Goal: Task Accomplishment & Management: Use online tool/utility

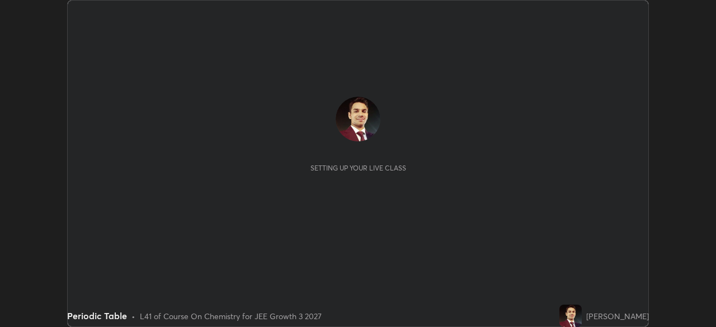
scroll to position [327, 715]
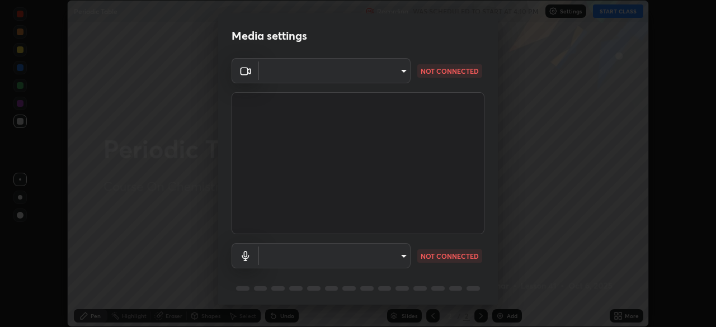
type input "45a9c953fc560ff4a06357cd143dcd85fc71fb1e664dcff5325b0048f3aa7c7e"
type input "default"
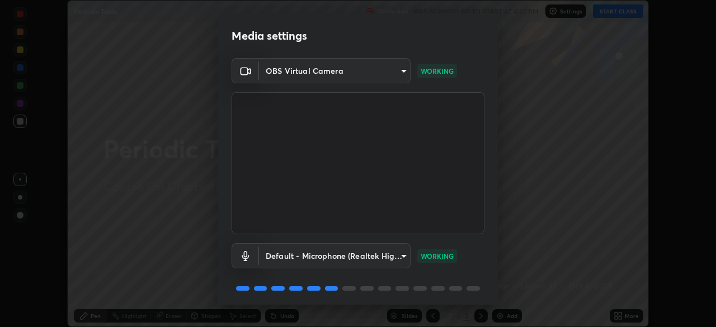
scroll to position [40, 0]
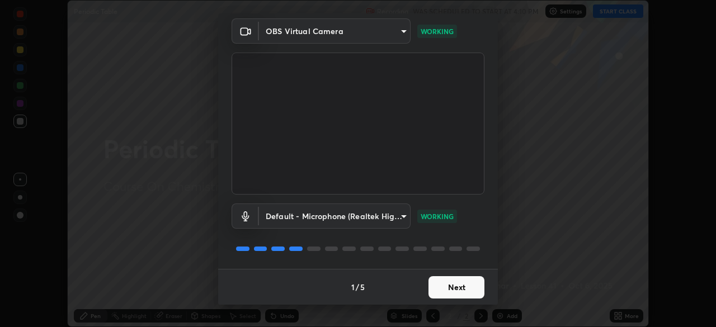
click at [441, 287] on button "Next" at bounding box center [456, 287] width 56 height 22
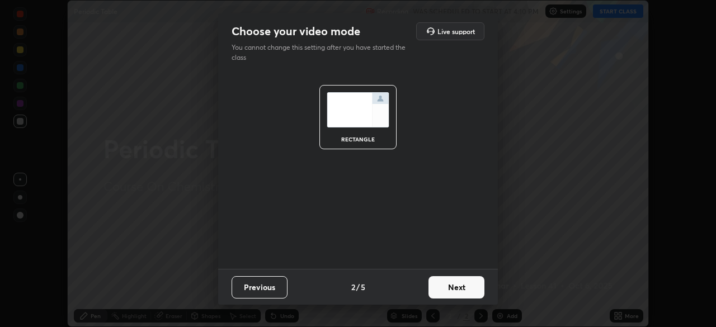
click at [456, 290] on button "Next" at bounding box center [456, 287] width 56 height 22
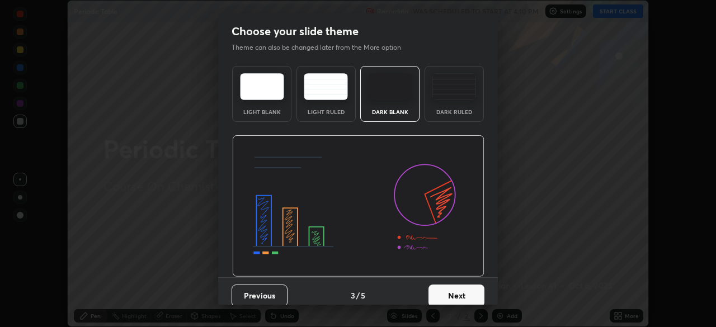
click at [455, 296] on button "Next" at bounding box center [456, 296] width 56 height 22
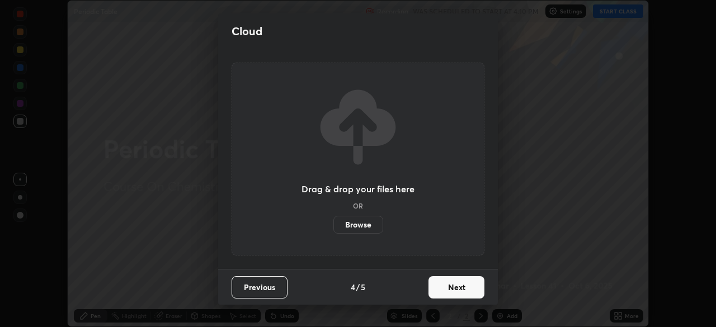
click at [455, 288] on button "Next" at bounding box center [456, 287] width 56 height 22
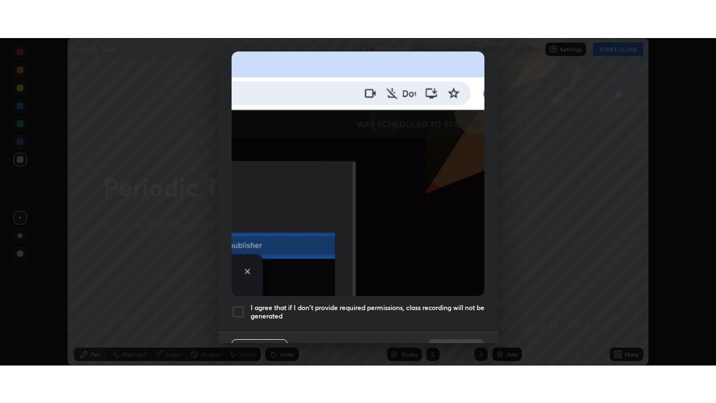
scroll to position [268, 0]
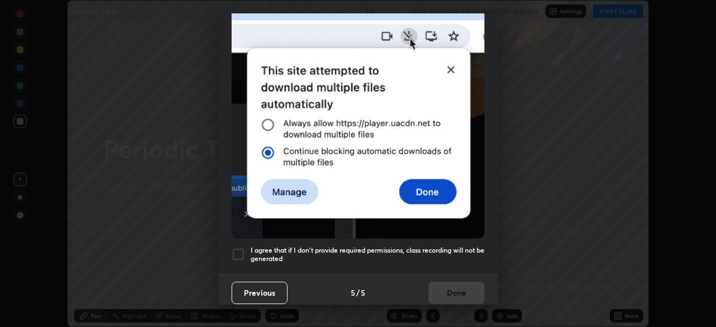
click at [233, 248] on div at bounding box center [237, 254] width 13 height 13
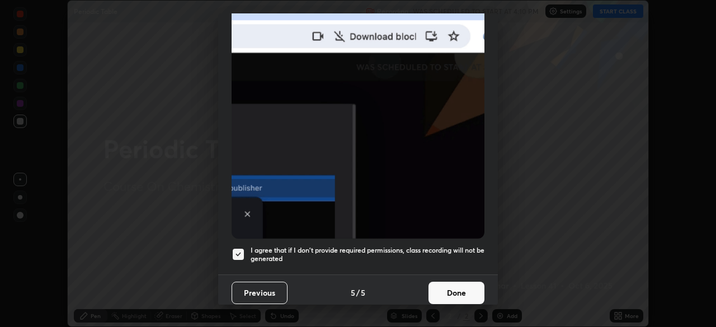
click at [435, 287] on button "Done" at bounding box center [456, 293] width 56 height 22
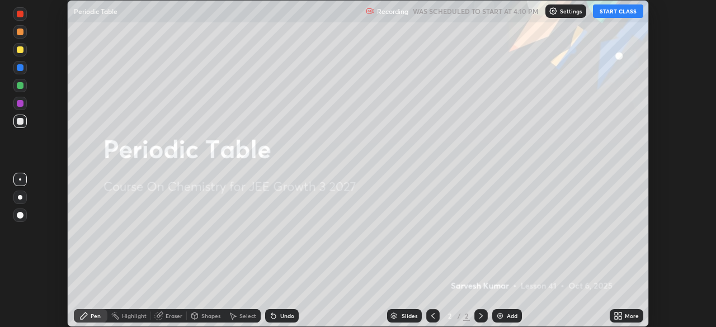
click at [626, 314] on div "More" at bounding box center [631, 316] width 14 height 6
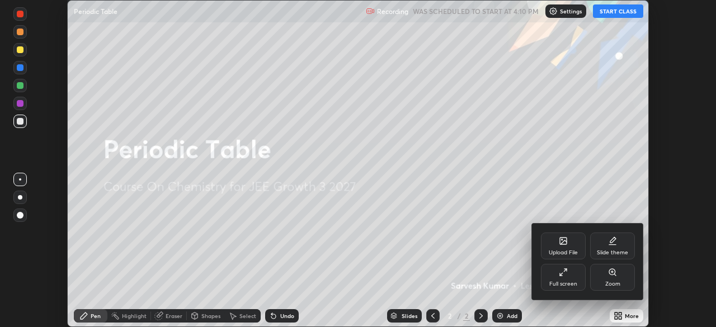
click at [556, 243] on div "Upload File" at bounding box center [563, 246] width 45 height 27
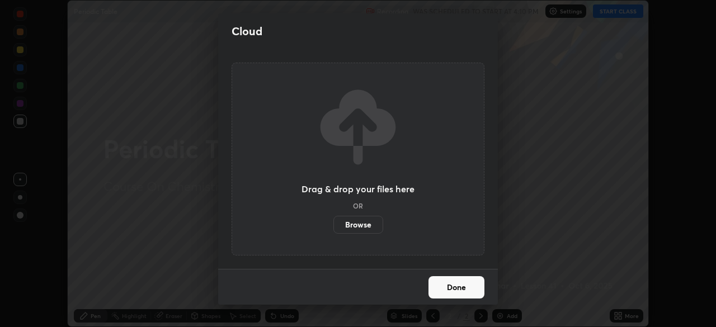
click at [465, 286] on button "Done" at bounding box center [456, 287] width 56 height 22
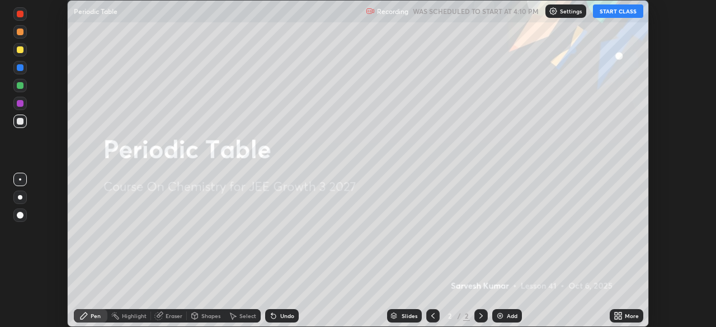
click at [614, 314] on icon at bounding box center [617, 315] width 9 height 9
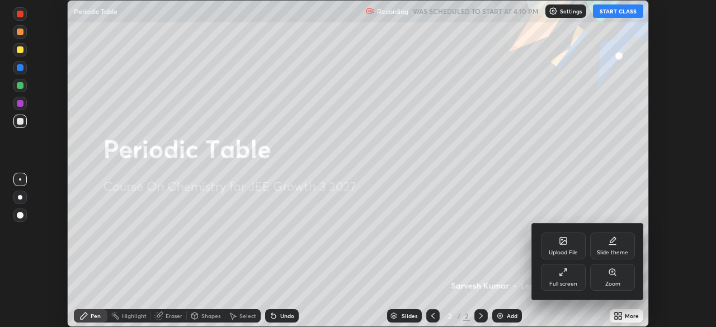
click at [559, 271] on icon at bounding box center [563, 272] width 9 height 9
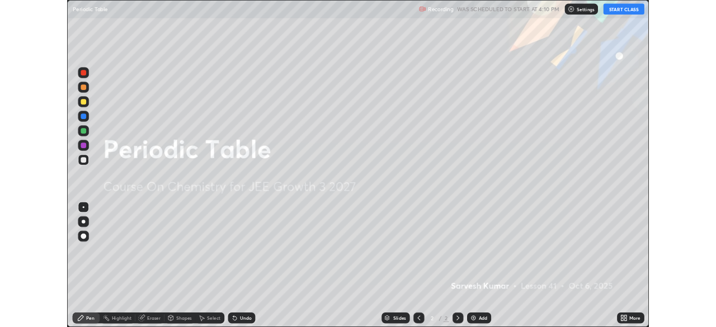
scroll to position [403, 716]
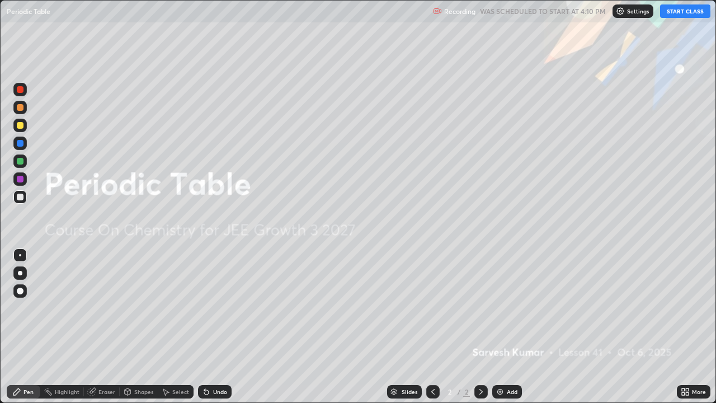
click at [678, 12] on button "START CLASS" at bounding box center [685, 10] width 50 height 13
click at [504, 326] on div "Add" at bounding box center [507, 391] width 30 height 13
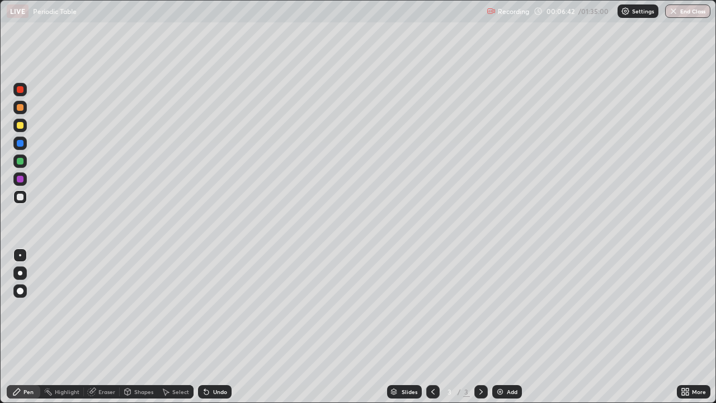
click at [108, 326] on div "Eraser" at bounding box center [106, 392] width 17 height 6
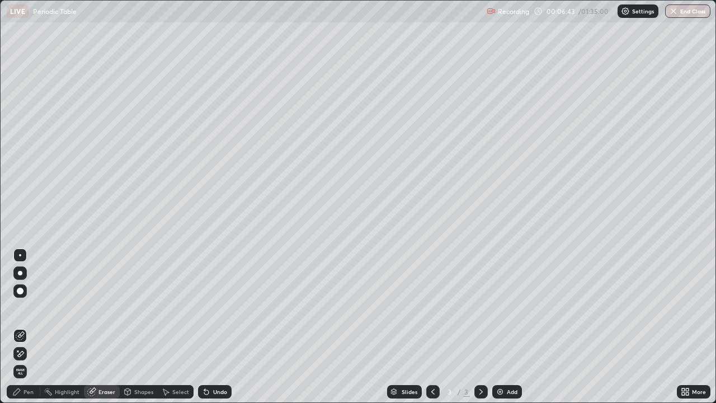
click at [22, 326] on icon at bounding box center [21, 354] width 6 height 6
click at [26, 326] on div at bounding box center [19, 353] width 13 height 18
click at [176, 326] on div "Select" at bounding box center [176, 391] width 36 height 13
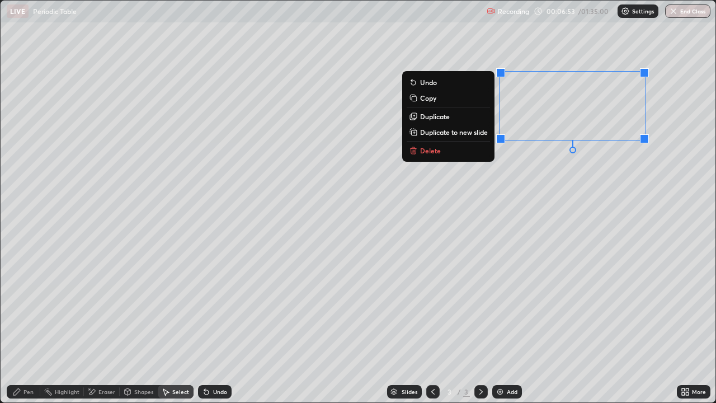
click at [447, 286] on div "0 ° Undo Copy Duplicate Duplicate to new slide Delete" at bounding box center [358, 201] width 714 height 401
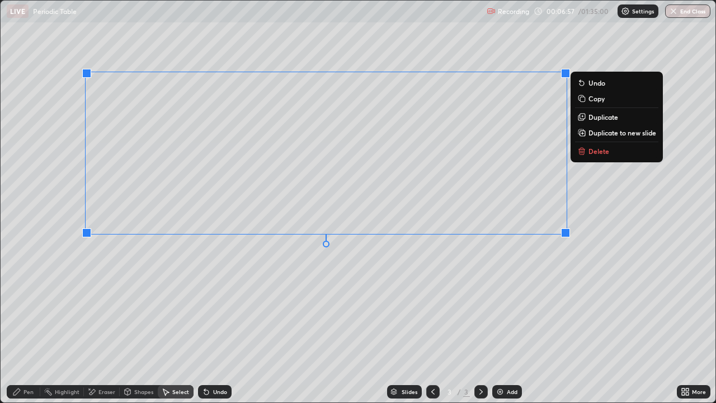
click at [384, 326] on div "0 ° Undo Copy Duplicate Duplicate to new slide Delete" at bounding box center [358, 201] width 714 height 401
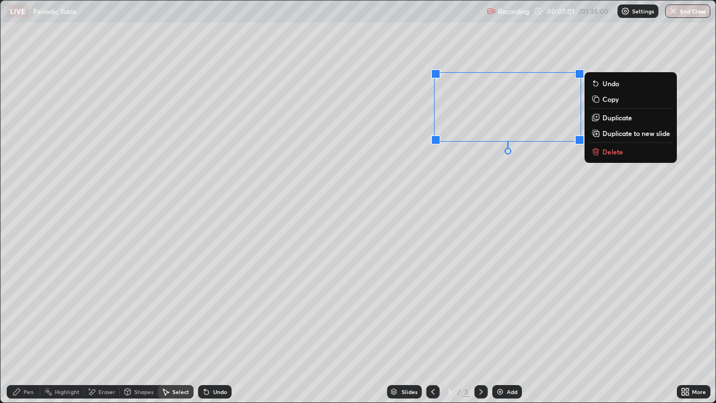
click at [439, 217] on div "0 ° Undo Copy Duplicate Duplicate to new slide Delete" at bounding box center [358, 201] width 714 height 401
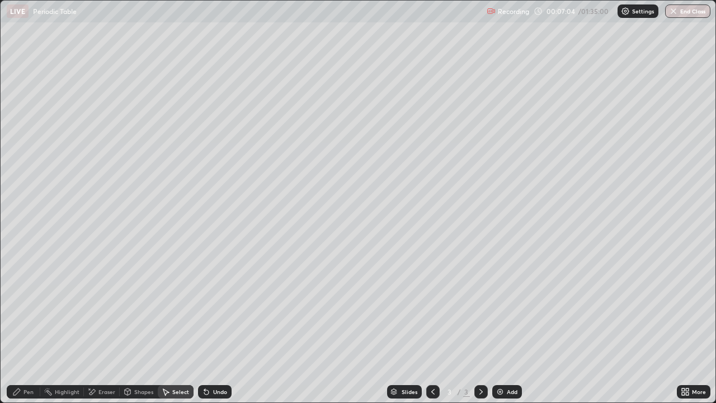
click at [29, 326] on div "Pen" at bounding box center [24, 391] width 34 height 13
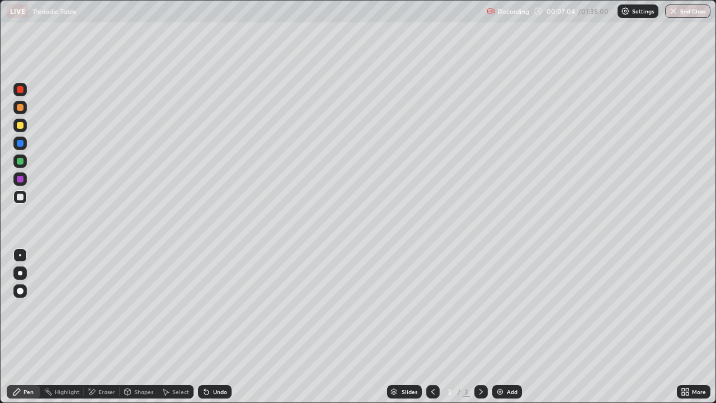
click at [26, 326] on div "Pen" at bounding box center [24, 391] width 34 height 13
click at [105, 326] on div "Eraser" at bounding box center [106, 392] width 17 height 6
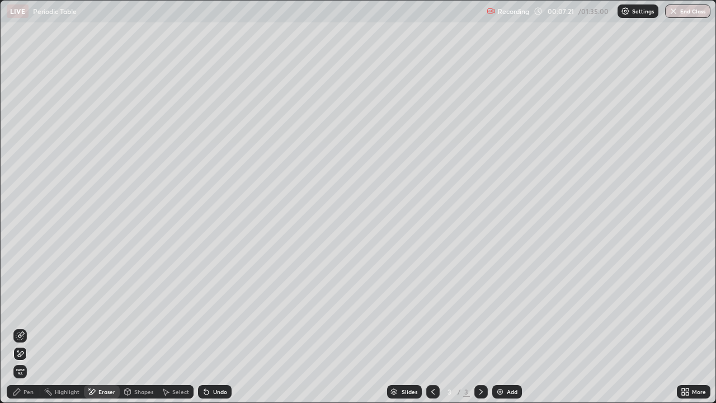
click at [31, 326] on div "Pen" at bounding box center [28, 392] width 10 height 6
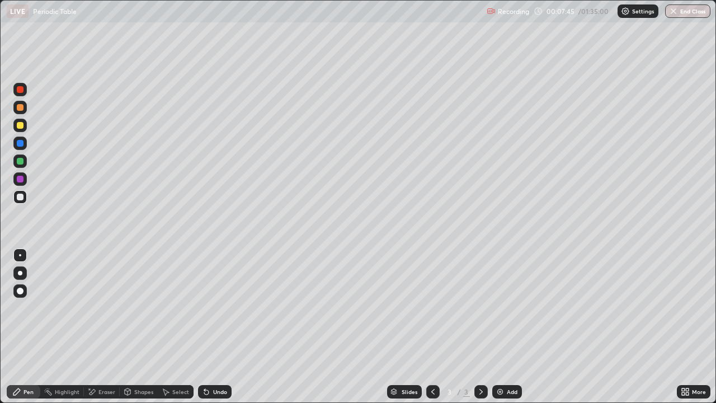
click at [93, 326] on icon at bounding box center [91, 392] width 9 height 10
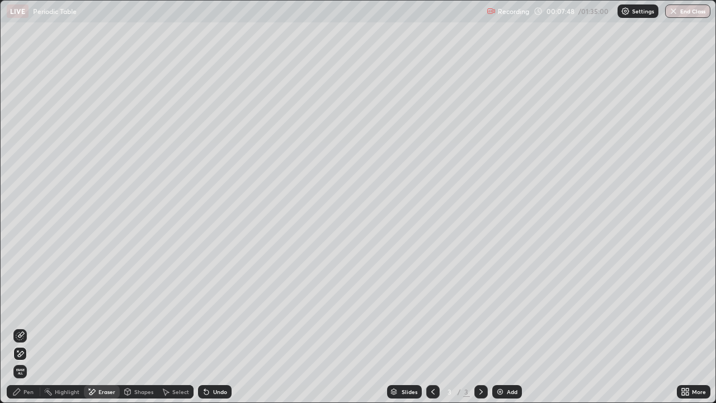
click at [31, 326] on div "Pen" at bounding box center [28, 392] width 10 height 6
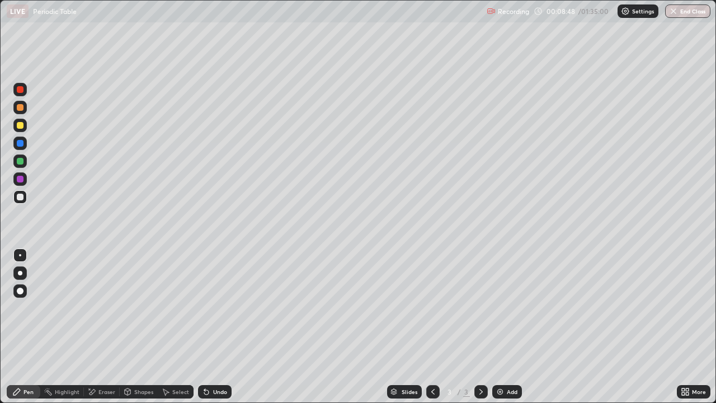
click at [100, 326] on div "Eraser" at bounding box center [106, 392] width 17 height 6
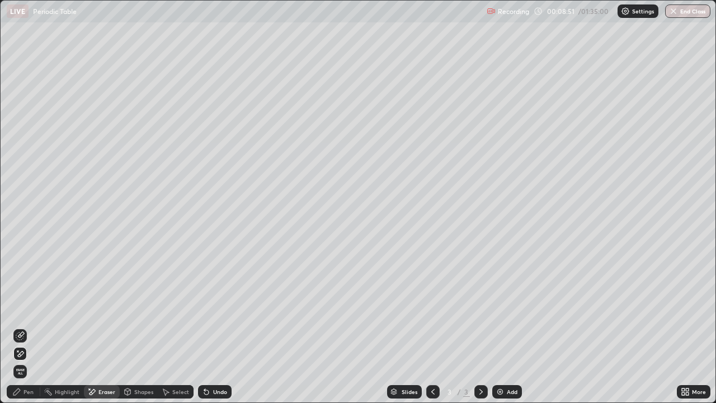
click at [31, 326] on div "Pen" at bounding box center [28, 392] width 10 height 6
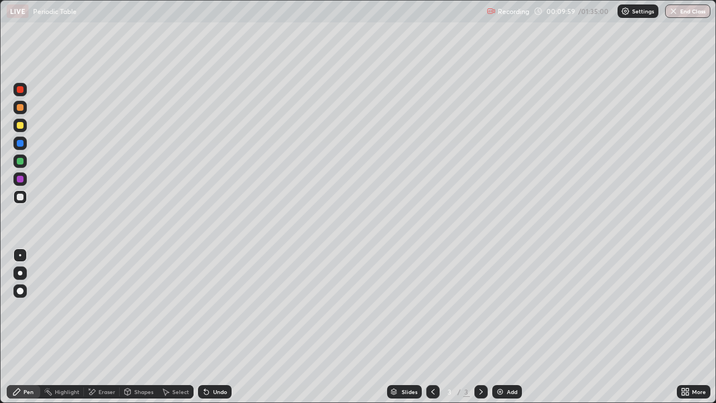
click at [21, 160] on div at bounding box center [20, 161] width 7 height 7
click at [676, 326] on div "Slides 3 / 3 Add" at bounding box center [453, 391] width 445 height 22
click at [683, 326] on div "More" at bounding box center [693, 391] width 34 height 22
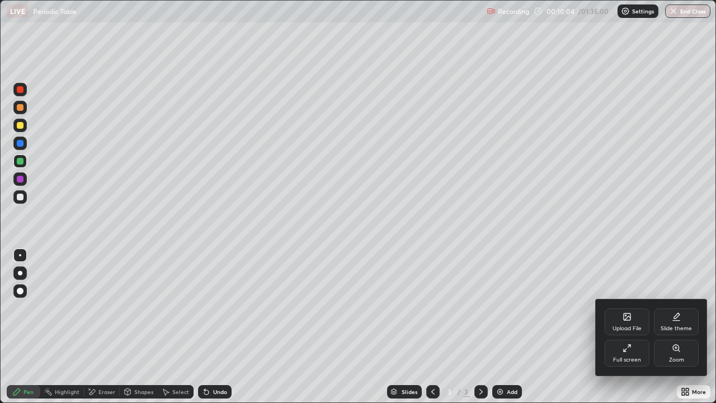
click at [615, 326] on div "Full screen" at bounding box center [626, 352] width 45 height 27
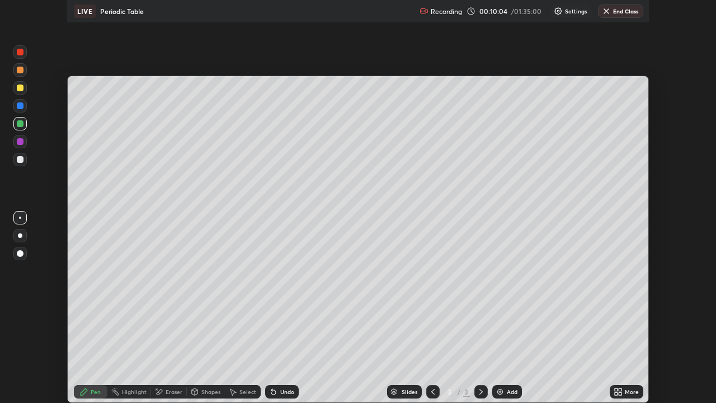
scroll to position [55580, 55191]
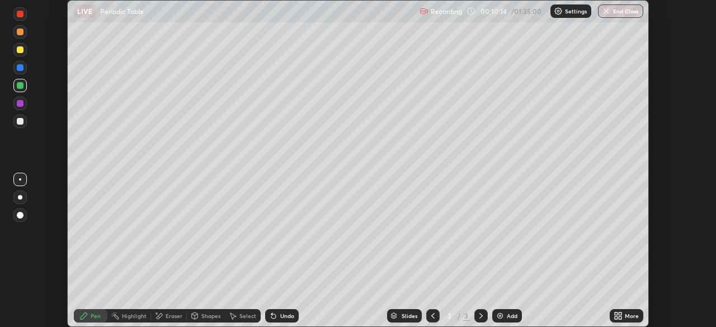
click at [277, 316] on div "Undo" at bounding box center [282, 315] width 34 height 13
click at [275, 314] on icon at bounding box center [273, 315] width 9 height 9
click at [274, 316] on icon at bounding box center [273, 316] width 4 height 4
click at [275, 318] on icon at bounding box center [273, 315] width 9 height 9
click at [276, 319] on icon at bounding box center [273, 315] width 9 height 9
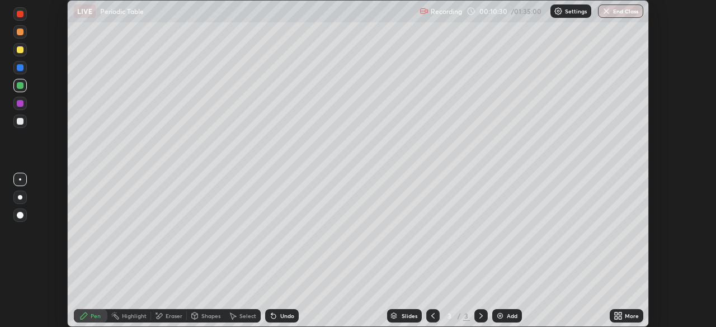
click at [276, 318] on icon at bounding box center [273, 315] width 9 height 9
click at [276, 319] on div "Undo" at bounding box center [282, 315] width 34 height 13
click at [275, 316] on icon at bounding box center [273, 315] width 9 height 9
click at [274, 316] on icon at bounding box center [273, 316] width 4 height 4
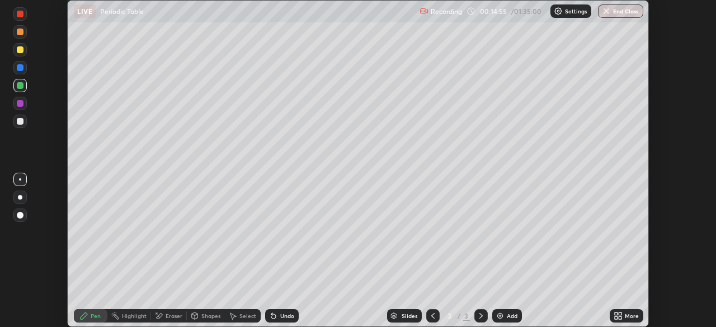
click at [618, 319] on icon at bounding box center [617, 315] width 9 height 9
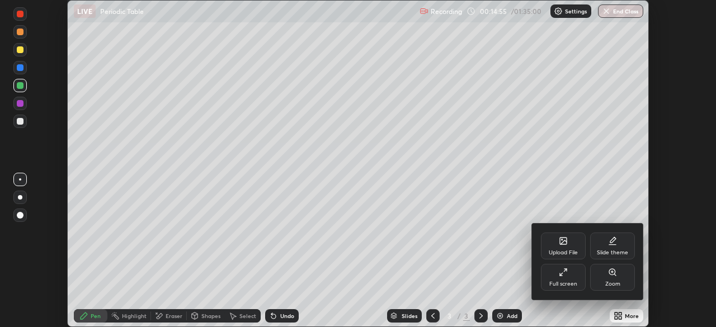
click at [564, 284] on div "Full screen" at bounding box center [563, 284] width 28 height 6
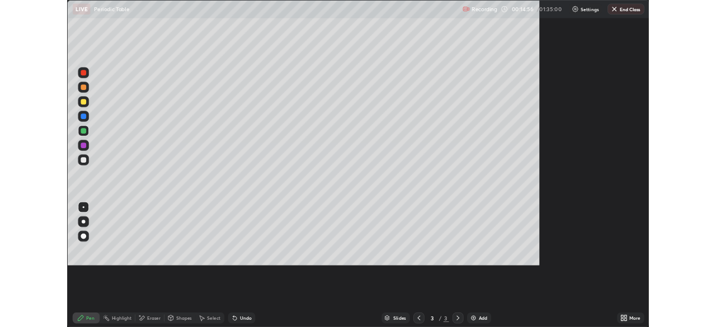
scroll to position [403, 716]
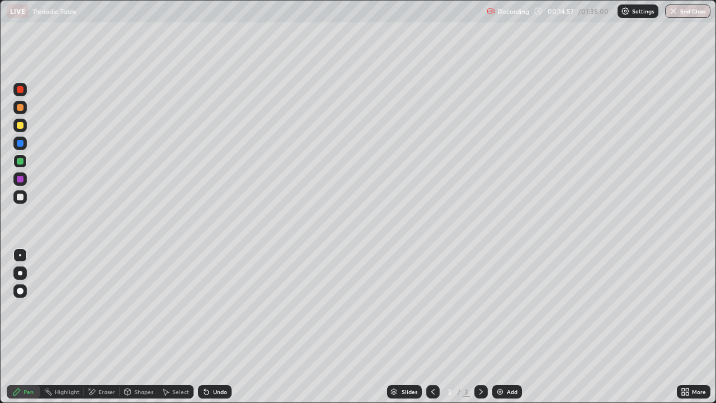
click at [505, 326] on div "Add" at bounding box center [507, 391] width 30 height 13
click at [22, 107] on div at bounding box center [20, 107] width 7 height 7
click at [18, 161] on div at bounding box center [20, 161] width 7 height 7
click at [22, 179] on div at bounding box center [20, 179] width 7 height 7
click at [110, 326] on div "Eraser" at bounding box center [106, 392] width 17 height 6
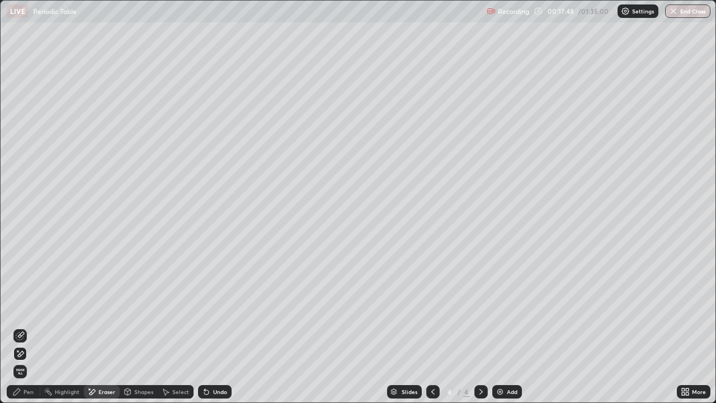
click at [33, 326] on div "Pen" at bounding box center [24, 391] width 34 height 13
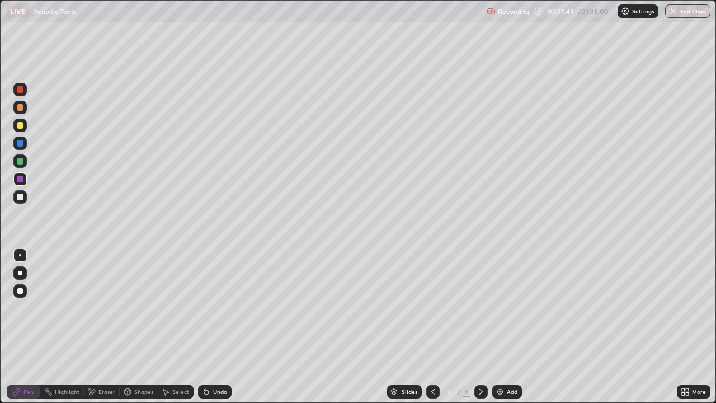
click at [21, 163] on div at bounding box center [20, 161] width 7 height 7
click at [22, 197] on div at bounding box center [20, 196] width 7 height 7
click at [19, 197] on div at bounding box center [20, 196] width 7 height 7
click at [510, 326] on div "Add" at bounding box center [512, 392] width 11 height 6
click at [19, 124] on div at bounding box center [20, 125] width 7 height 7
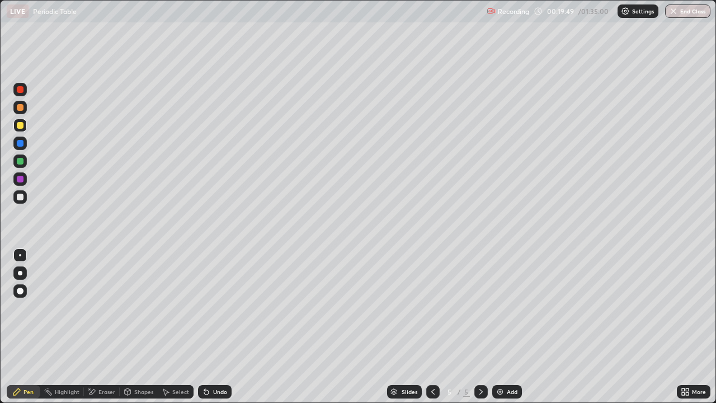
click at [135, 326] on div "Shapes" at bounding box center [143, 392] width 19 height 6
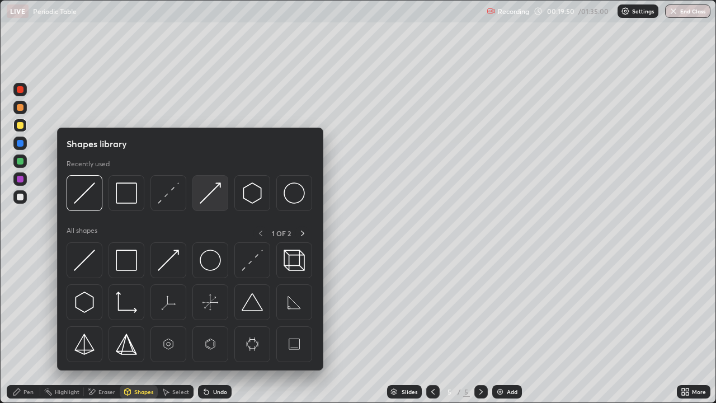
click at [205, 191] on img at bounding box center [210, 192] width 21 height 21
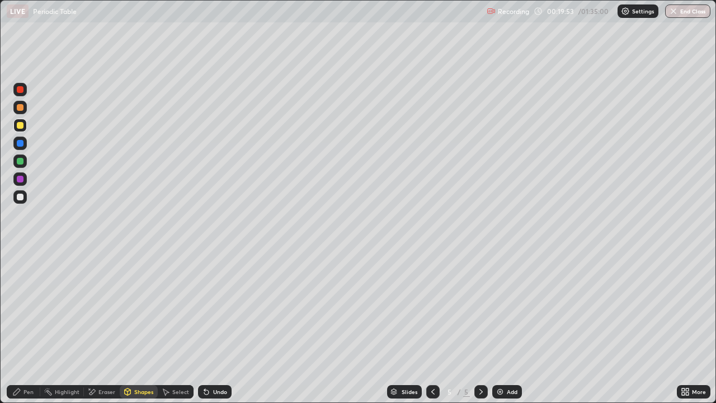
click at [19, 160] on div at bounding box center [20, 161] width 7 height 7
click at [213, 326] on div "Undo" at bounding box center [220, 392] width 14 height 6
click at [27, 326] on div "Pen" at bounding box center [28, 392] width 10 height 6
click at [139, 326] on div "Shapes" at bounding box center [143, 392] width 19 height 6
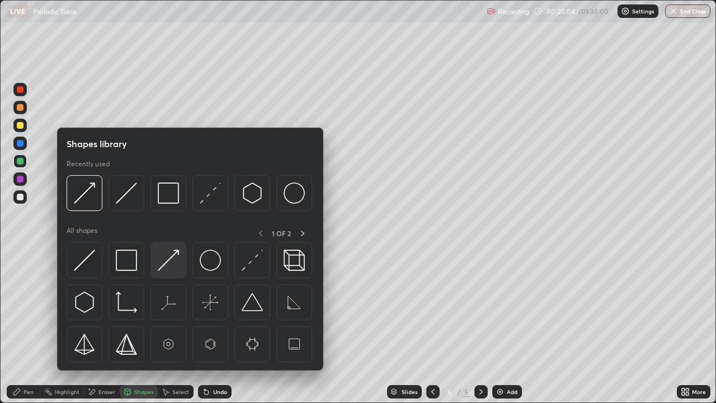
click at [169, 258] on img at bounding box center [168, 259] width 21 height 21
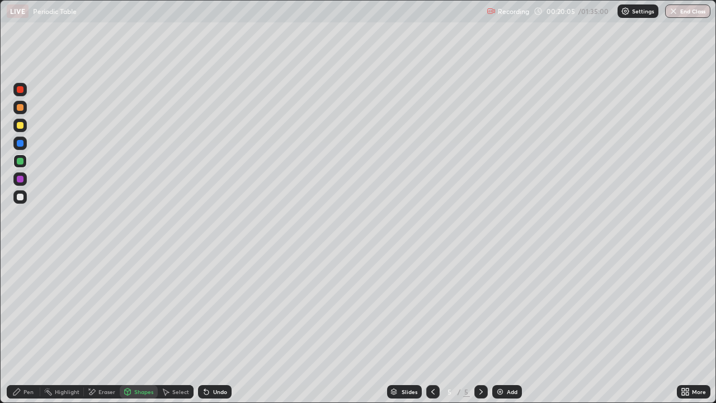
click at [21, 124] on div at bounding box center [20, 125] width 7 height 7
click at [27, 326] on div "Pen" at bounding box center [28, 392] width 10 height 6
click at [20, 161] on div at bounding box center [20, 161] width 7 height 7
click at [678, 326] on div "More" at bounding box center [693, 391] width 34 height 13
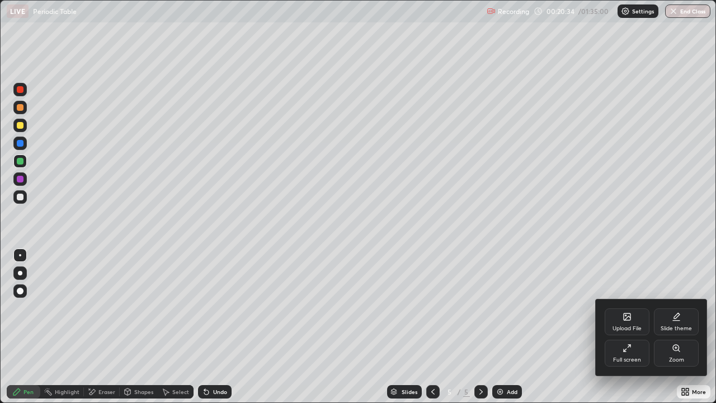
click at [614, 326] on div "Full screen" at bounding box center [626, 352] width 45 height 27
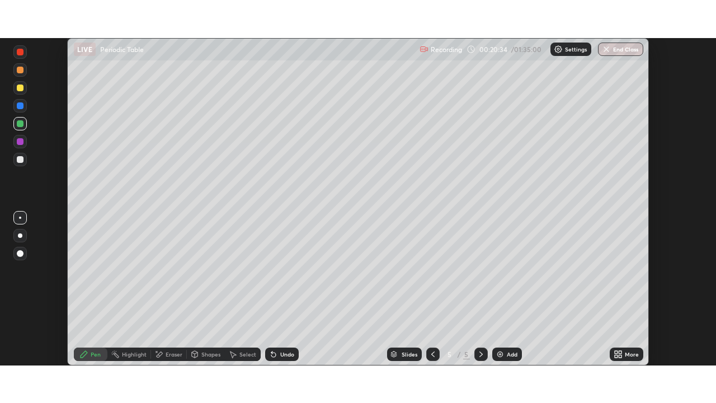
scroll to position [55580, 55191]
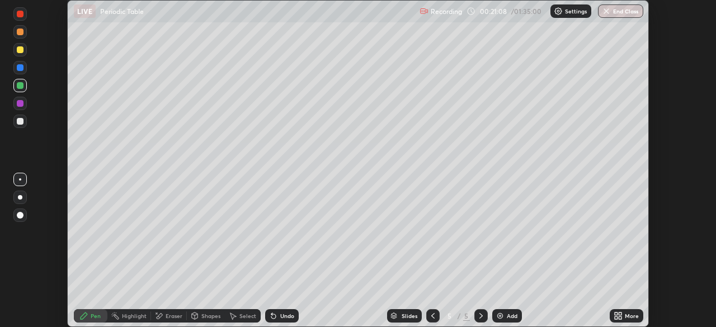
click at [618, 315] on icon at bounding box center [617, 315] width 9 height 9
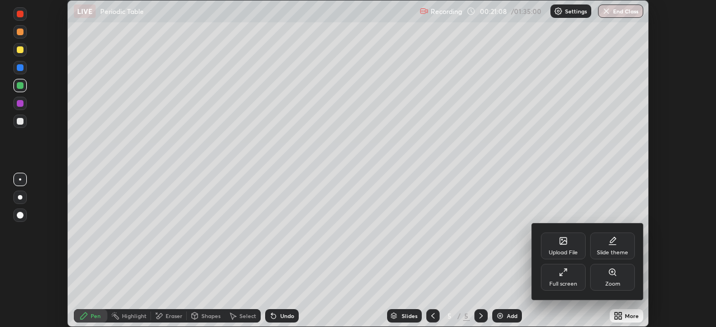
click at [557, 281] on div "Full screen" at bounding box center [563, 284] width 28 height 6
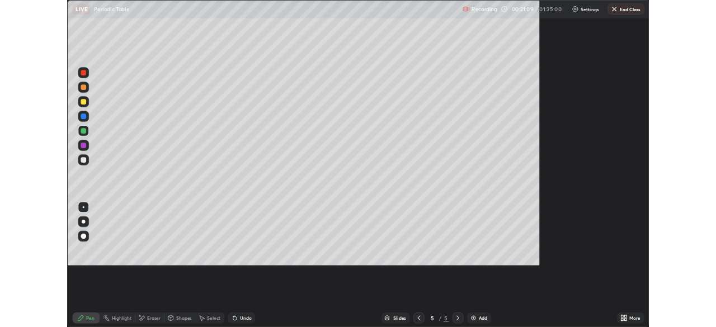
scroll to position [403, 716]
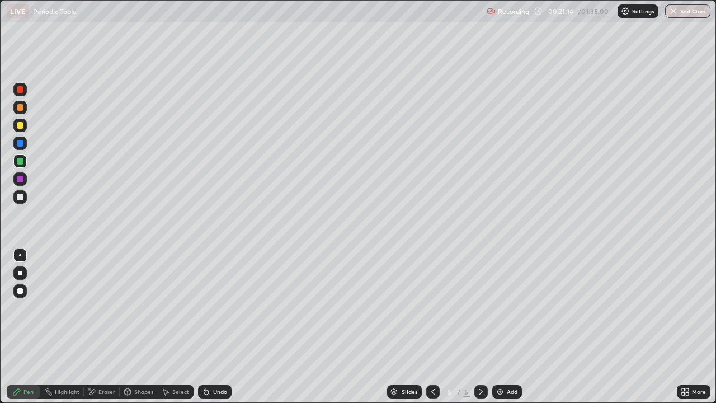
click at [495, 326] on img at bounding box center [499, 391] width 9 height 9
click at [17, 110] on div at bounding box center [19, 107] width 13 height 13
click at [16, 200] on div at bounding box center [19, 196] width 13 height 13
click at [20, 108] on div at bounding box center [20, 107] width 7 height 7
click at [20, 160] on div at bounding box center [20, 161] width 7 height 7
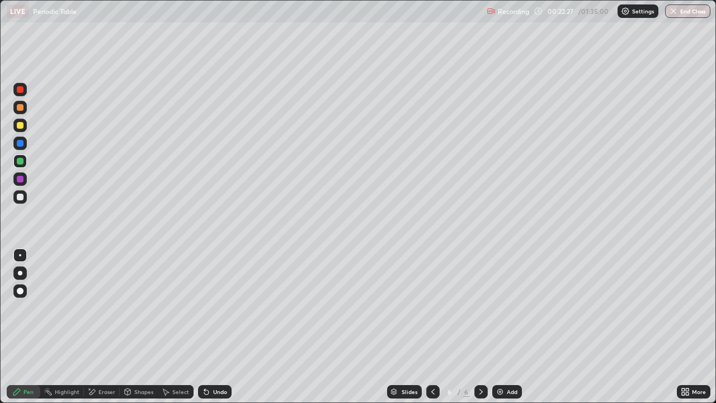
click at [217, 326] on div "Undo" at bounding box center [220, 392] width 14 height 6
click at [684, 326] on icon at bounding box center [683, 389] width 3 height 3
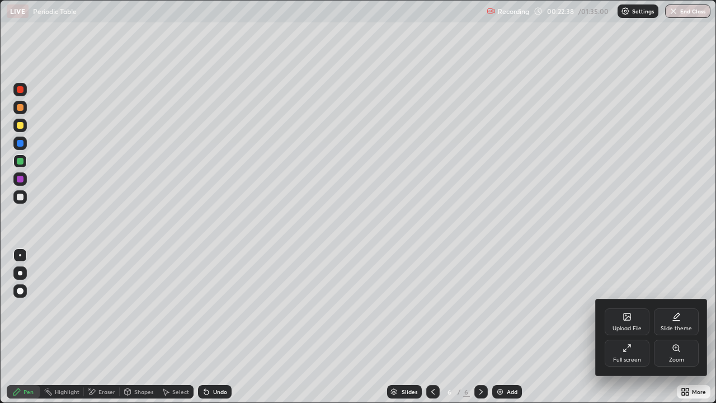
click at [618, 320] on div "Upload File" at bounding box center [626, 321] width 45 height 27
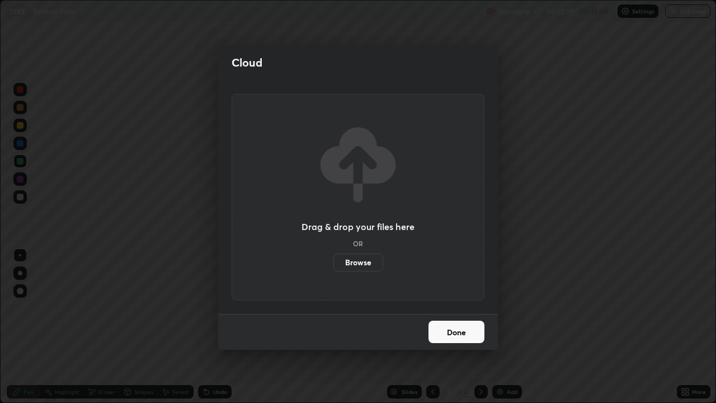
click at [364, 264] on label "Browse" at bounding box center [358, 262] width 50 height 18
click at [333, 264] on input "Browse" at bounding box center [333, 262] width 0 height 18
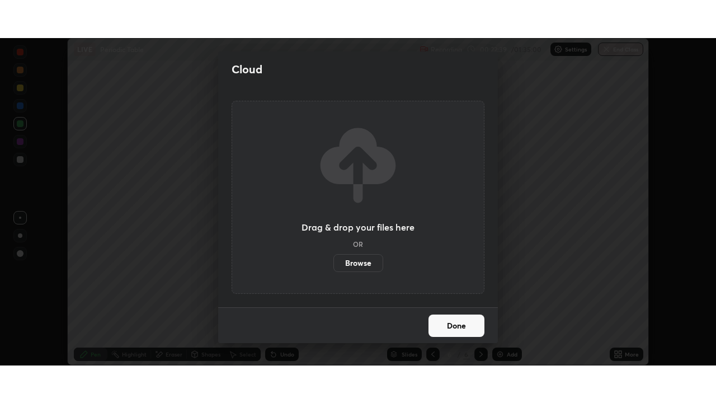
scroll to position [55580, 55191]
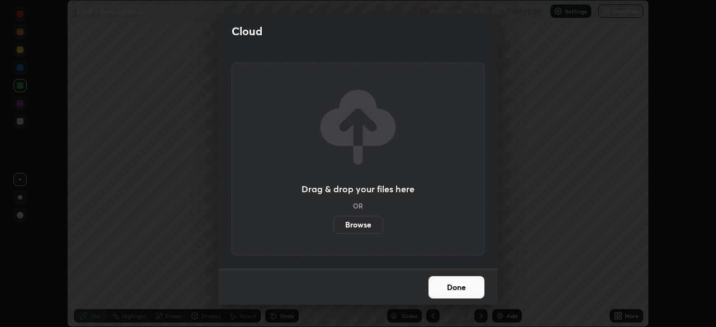
click at [517, 106] on div "Cloud Drag & drop your files here OR Browse Done" at bounding box center [358, 163] width 716 height 327
click at [462, 289] on button "Done" at bounding box center [456, 287] width 56 height 22
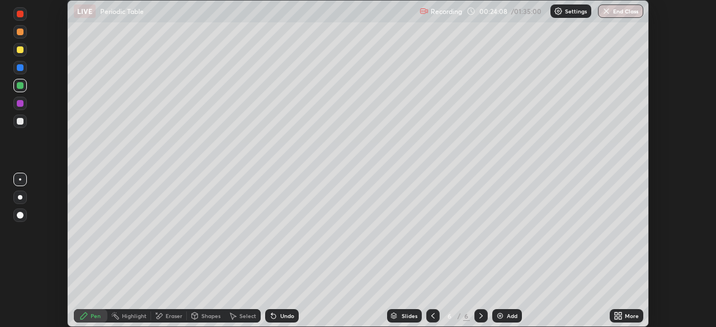
click at [620, 315] on icon at bounding box center [617, 315] width 9 height 9
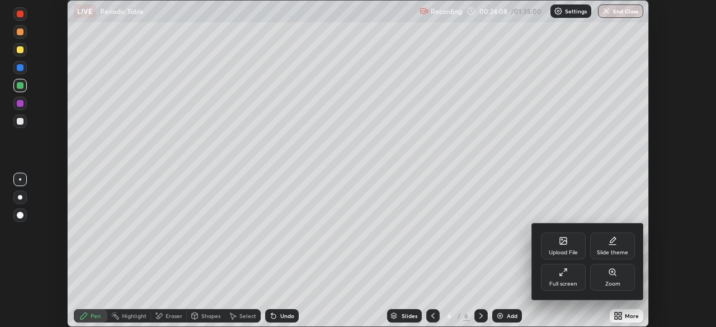
click at [574, 278] on div "Full screen" at bounding box center [563, 277] width 45 height 27
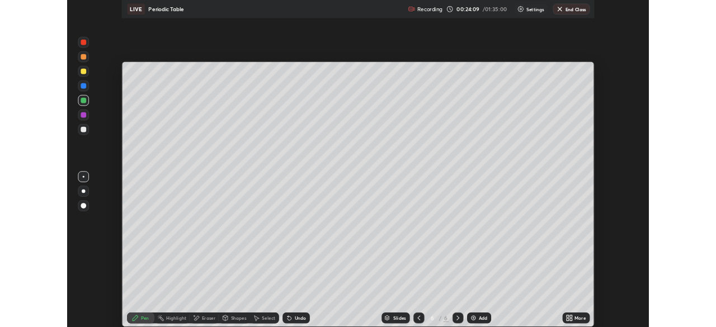
scroll to position [403, 716]
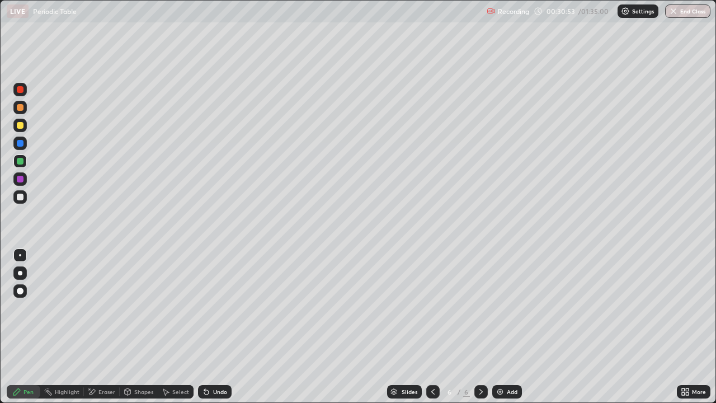
click at [494, 326] on div "Add" at bounding box center [507, 391] width 30 height 13
click at [20, 126] on div at bounding box center [20, 125] width 7 height 7
click at [18, 104] on div at bounding box center [20, 107] width 7 height 7
click at [507, 326] on div "Add" at bounding box center [512, 392] width 11 height 6
click at [19, 131] on div at bounding box center [19, 125] width 13 height 13
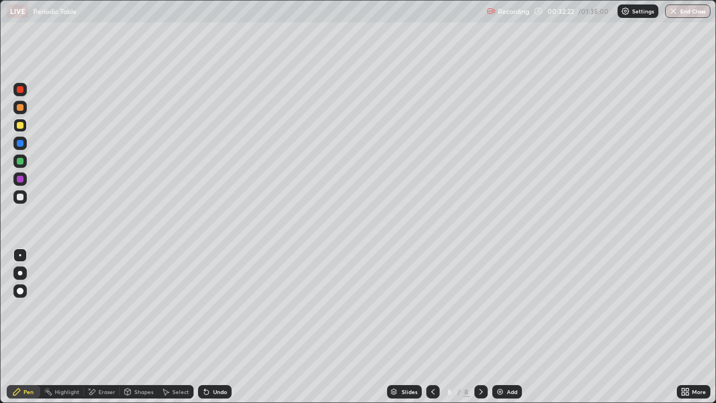
click at [15, 195] on div at bounding box center [19, 196] width 13 height 13
click at [213, 326] on div "Undo" at bounding box center [220, 392] width 14 height 6
click at [209, 326] on icon at bounding box center [206, 391] width 9 height 9
click at [202, 326] on icon at bounding box center [206, 391] width 9 height 9
click at [93, 326] on icon at bounding box center [91, 392] width 9 height 10
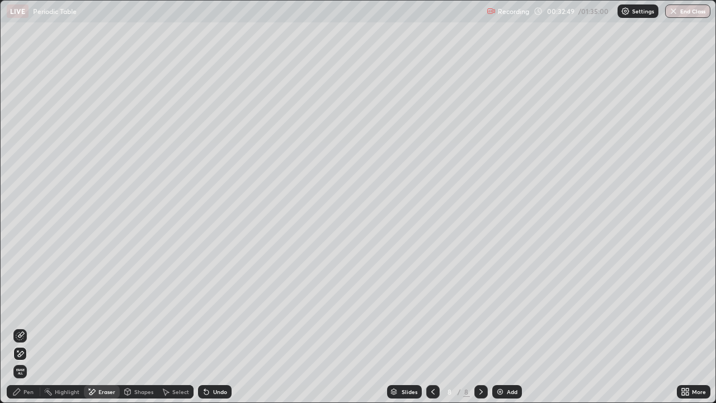
click at [27, 326] on div "Pen" at bounding box center [24, 391] width 34 height 13
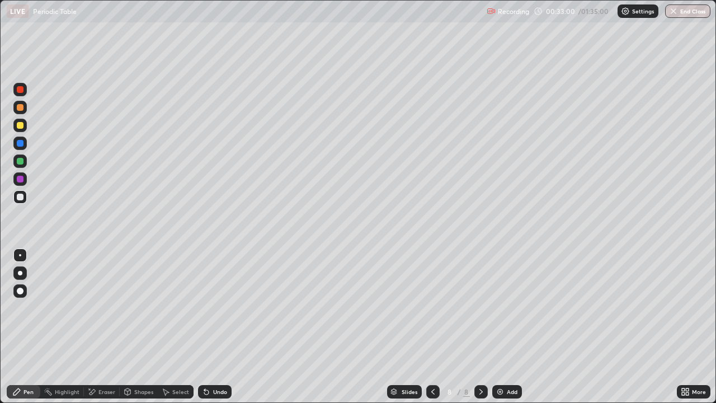
click at [211, 326] on div "Undo" at bounding box center [215, 391] width 34 height 13
click at [214, 326] on div "Undo" at bounding box center [220, 392] width 14 height 6
click at [130, 326] on icon at bounding box center [128, 391] width 6 height 7
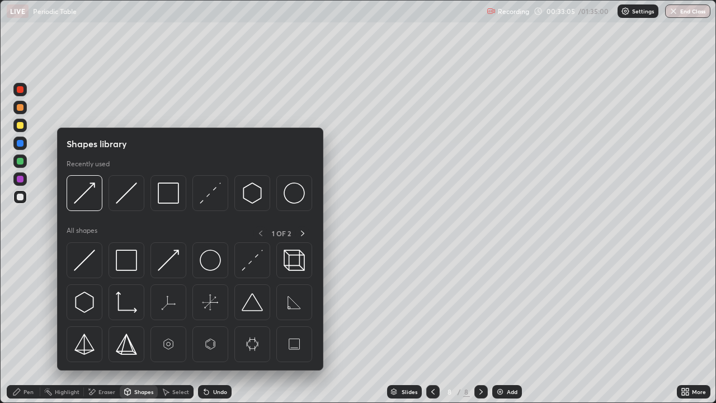
click at [144, 326] on div "Shapes" at bounding box center [143, 392] width 19 height 6
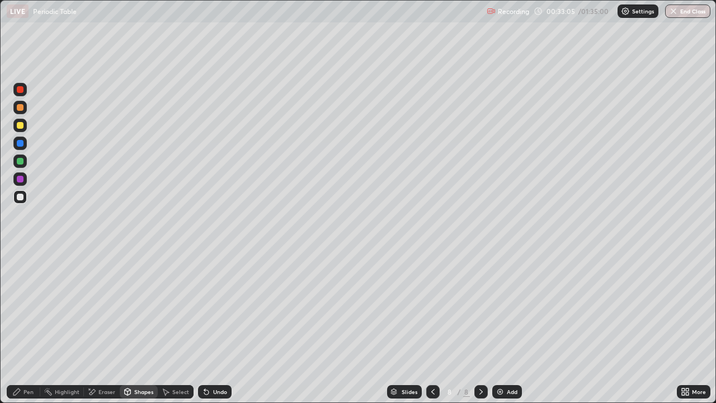
click at [136, 326] on div "Shapes" at bounding box center [143, 392] width 19 height 6
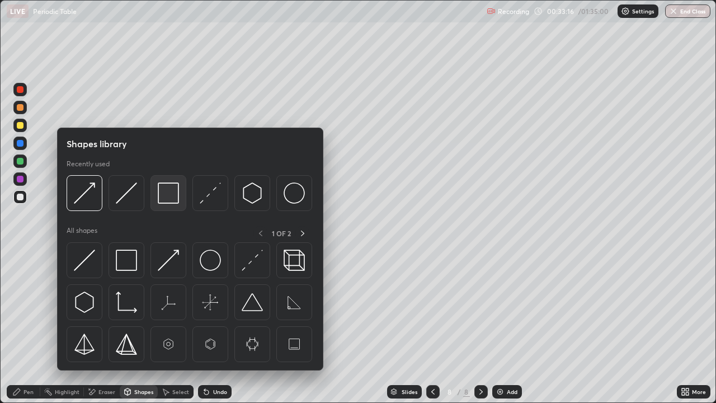
click at [173, 192] on img at bounding box center [168, 192] width 21 height 21
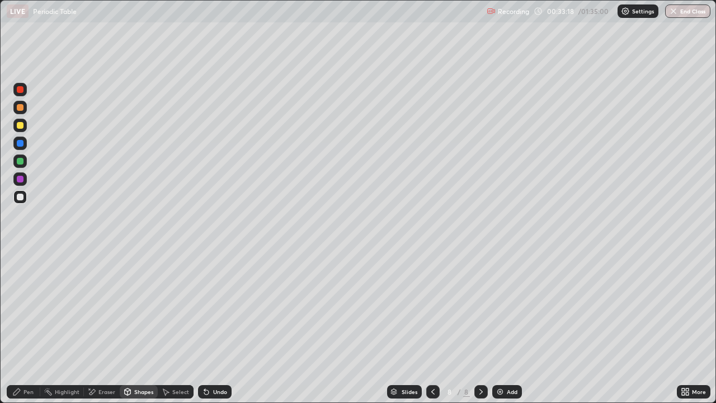
click at [24, 159] on div at bounding box center [19, 160] width 13 height 13
click at [211, 326] on div "Undo" at bounding box center [215, 391] width 34 height 13
click at [210, 326] on div "Undo" at bounding box center [215, 391] width 34 height 13
click at [36, 326] on div "Pen" at bounding box center [24, 391] width 34 height 13
click at [208, 326] on icon at bounding box center [206, 391] width 9 height 9
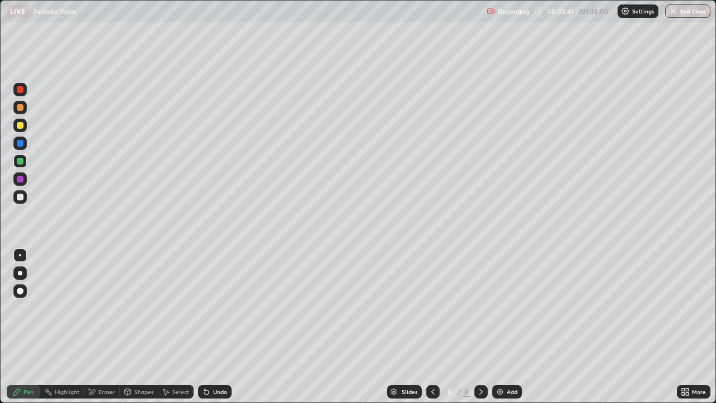
click at [22, 198] on div at bounding box center [20, 196] width 7 height 7
click at [512, 326] on div "Slides 8 / 8 Add" at bounding box center [453, 391] width 445 height 22
click at [499, 326] on img at bounding box center [499, 391] width 9 height 9
click at [132, 326] on div "Shapes" at bounding box center [139, 391] width 38 height 13
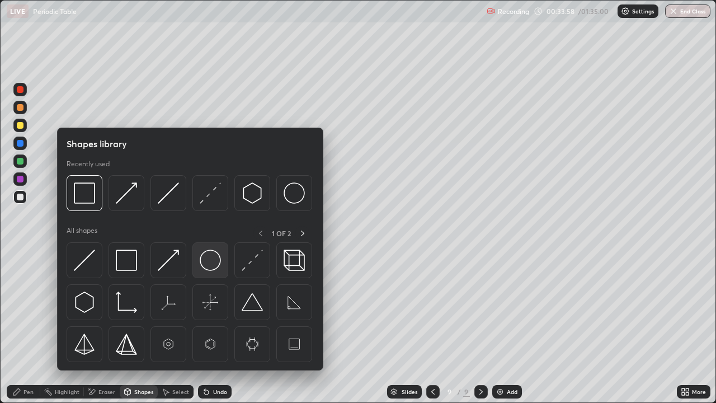
click at [209, 260] on img at bounding box center [210, 259] width 21 height 21
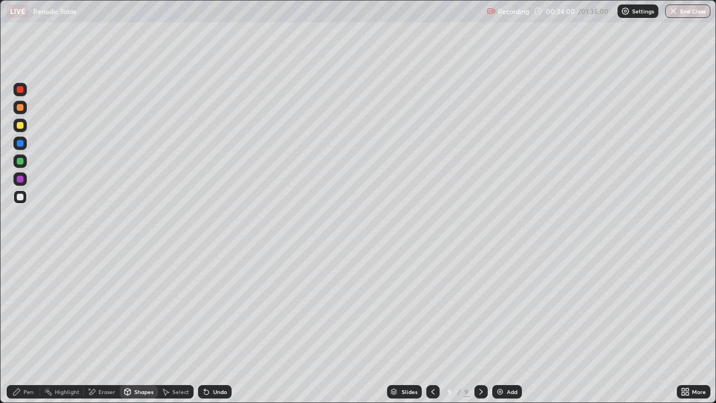
click at [33, 326] on div "Pen" at bounding box center [28, 392] width 10 height 6
click at [173, 326] on div "Select" at bounding box center [180, 392] width 17 height 6
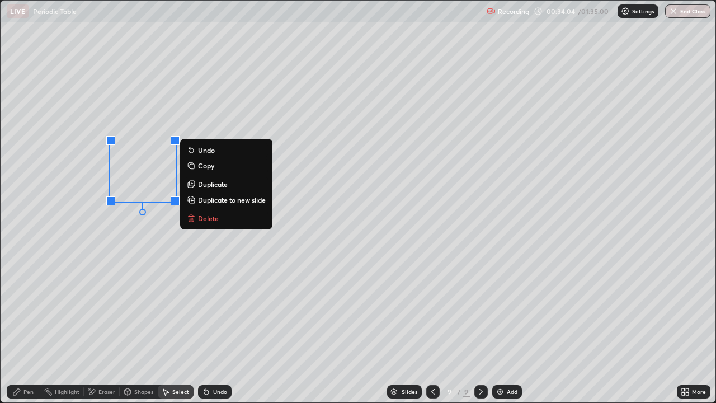
click at [207, 183] on p "Duplicate" at bounding box center [213, 183] width 30 height 9
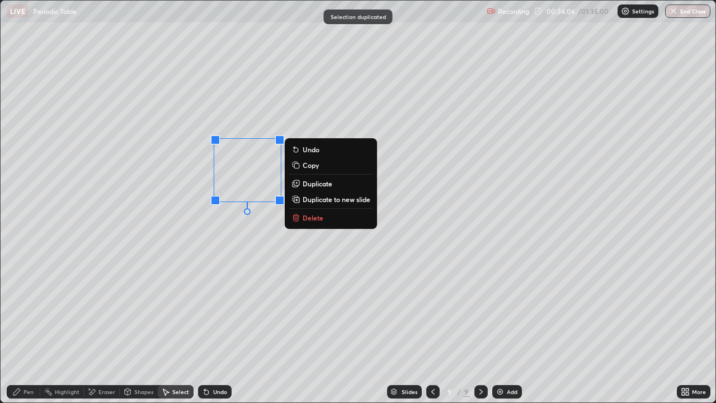
click at [31, 326] on div "Pen" at bounding box center [28, 392] width 10 height 6
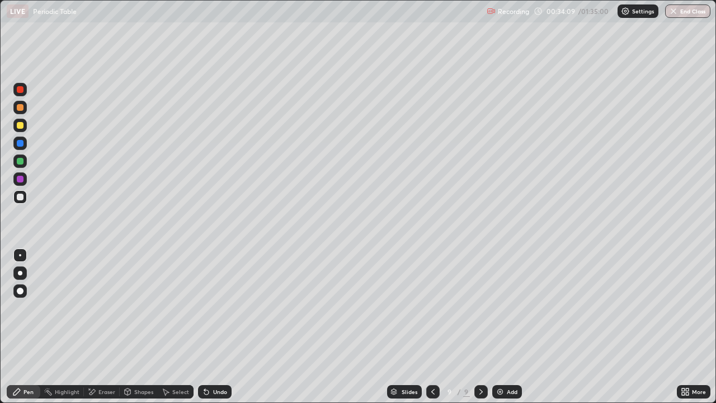
click at [20, 160] on div at bounding box center [20, 161] width 7 height 7
click at [172, 326] on div "Select" at bounding box center [180, 392] width 17 height 6
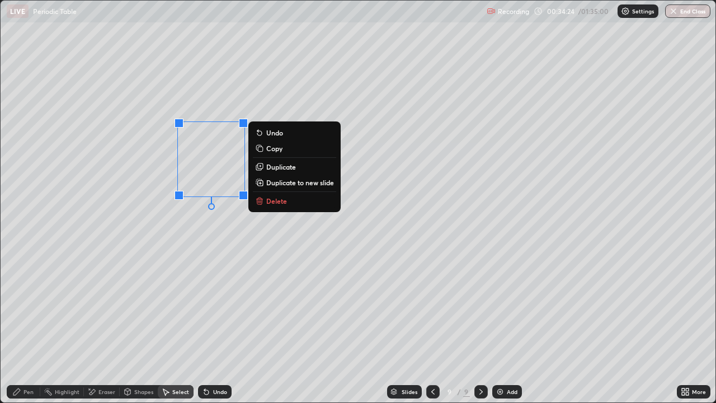
click at [129, 269] on div "0 ° Undo Copy Duplicate Duplicate to new slide Delete" at bounding box center [358, 201] width 714 height 401
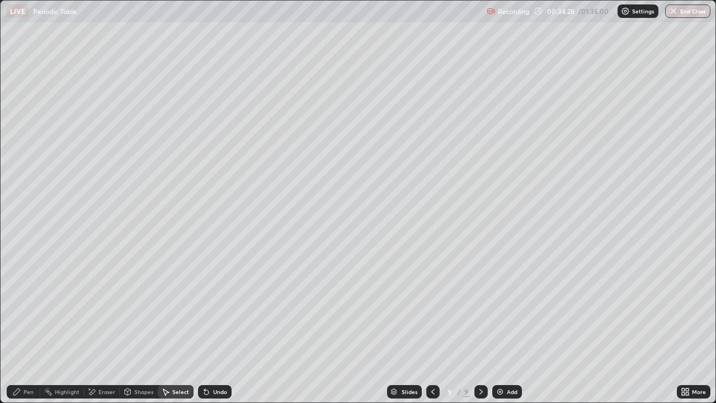
click at [136, 326] on div "Shapes" at bounding box center [143, 392] width 19 height 6
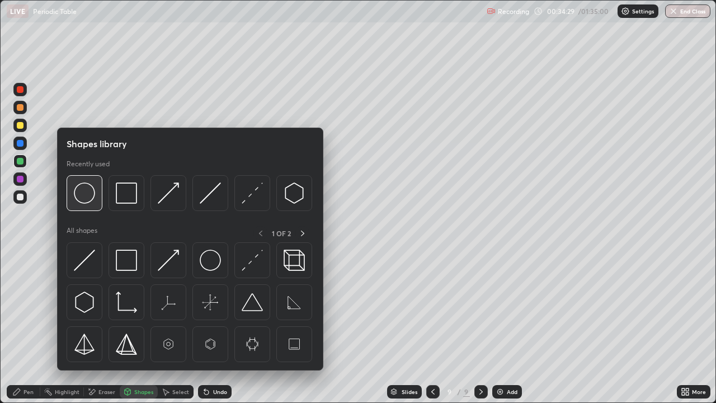
click at [85, 197] on img at bounding box center [84, 192] width 21 height 21
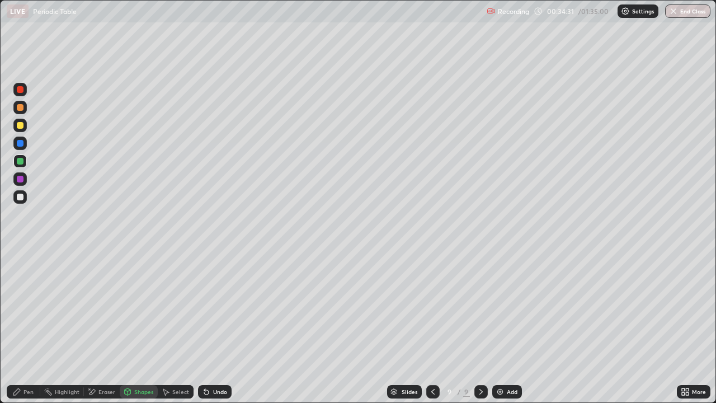
click at [185, 326] on div "Select" at bounding box center [176, 391] width 36 height 13
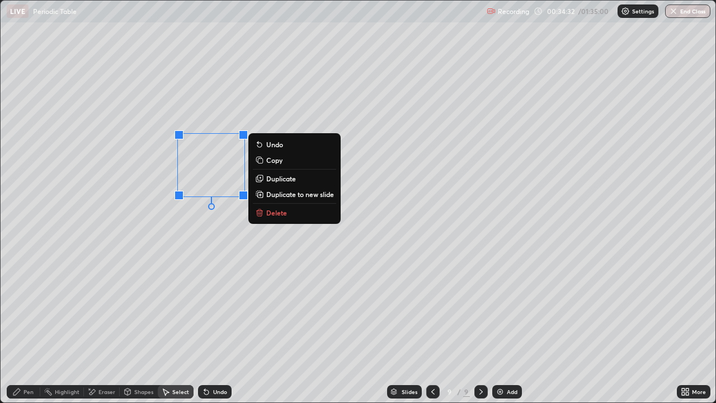
click at [281, 177] on p "Duplicate" at bounding box center [281, 178] width 30 height 9
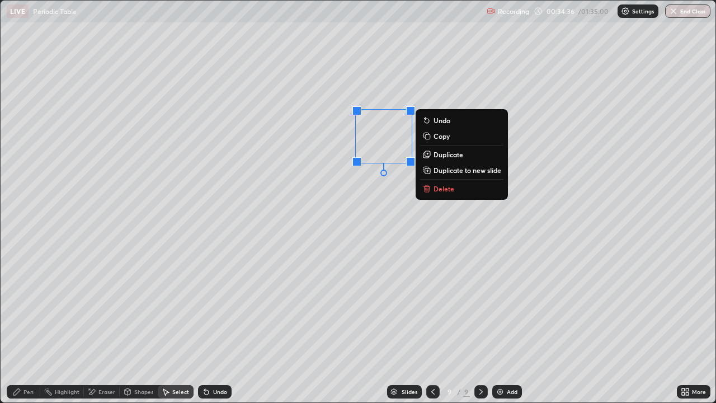
click at [448, 154] on p "Duplicate" at bounding box center [448, 154] width 30 height 9
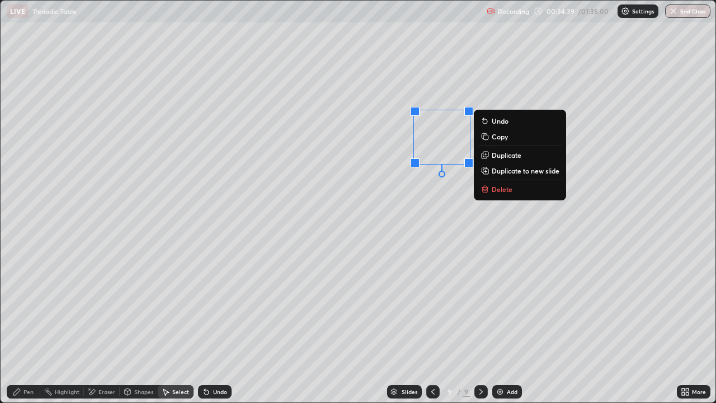
click at [420, 192] on div "0 ° Undo Copy Duplicate Duplicate to new slide Delete" at bounding box center [358, 201] width 714 height 401
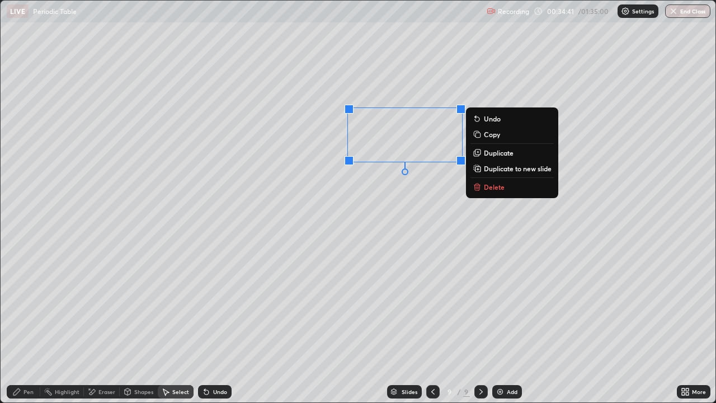
click at [499, 154] on p "Duplicate" at bounding box center [499, 152] width 30 height 9
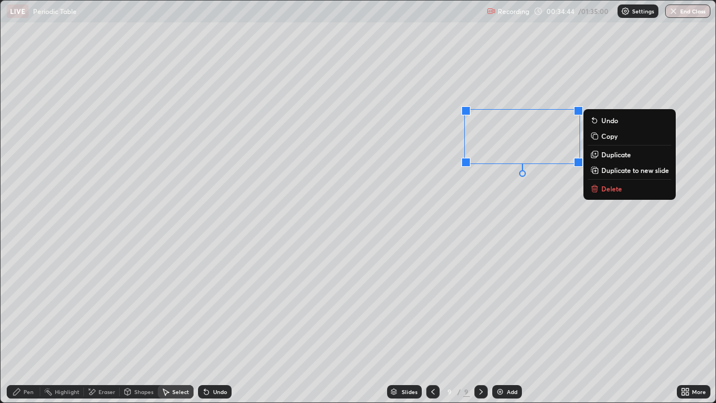
click at [505, 209] on div "0 ° Undo Copy Duplicate Duplicate to new slide Delete" at bounding box center [358, 201] width 714 height 401
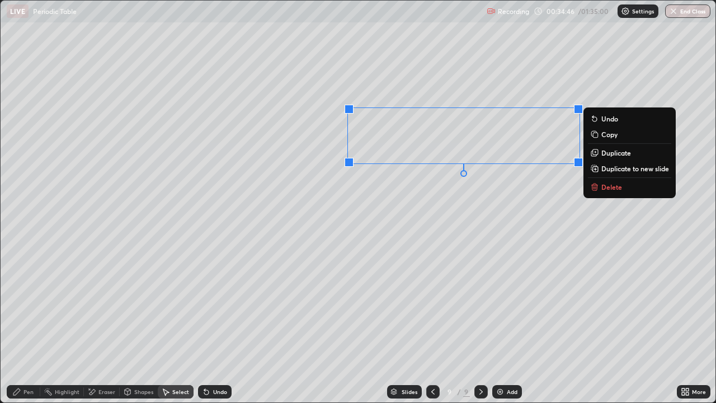
click at [608, 154] on p "Duplicate" at bounding box center [616, 152] width 30 height 9
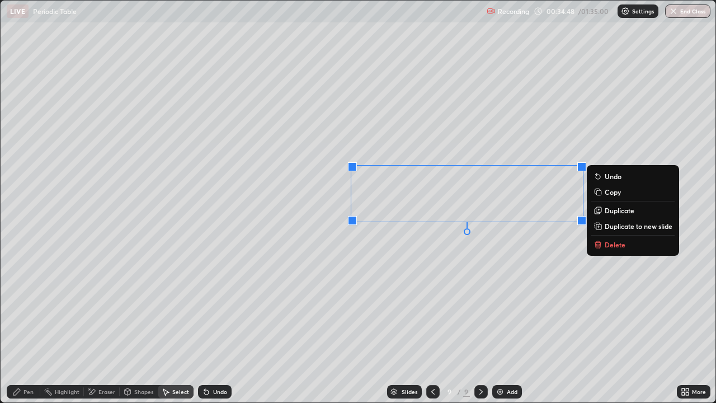
click at [504, 258] on div "0 ° Undo Copy Duplicate Duplicate to new slide Delete" at bounding box center [358, 201] width 714 height 401
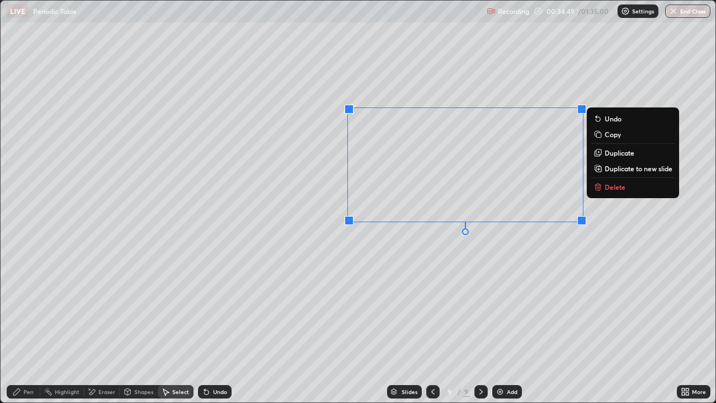
click at [612, 154] on p "Duplicate" at bounding box center [619, 152] width 30 height 9
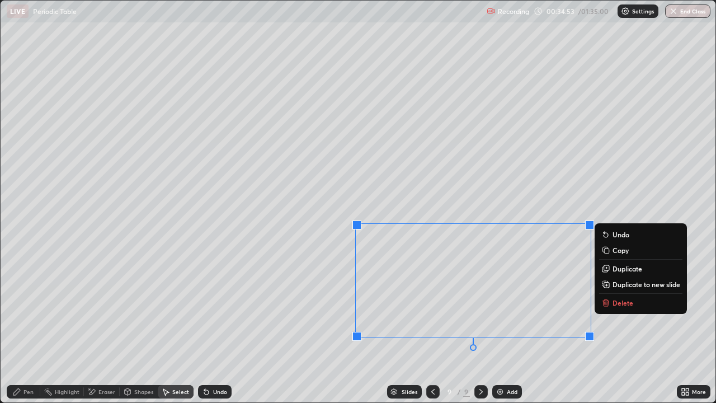
click at [31, 326] on div "Pen" at bounding box center [28, 392] width 10 height 6
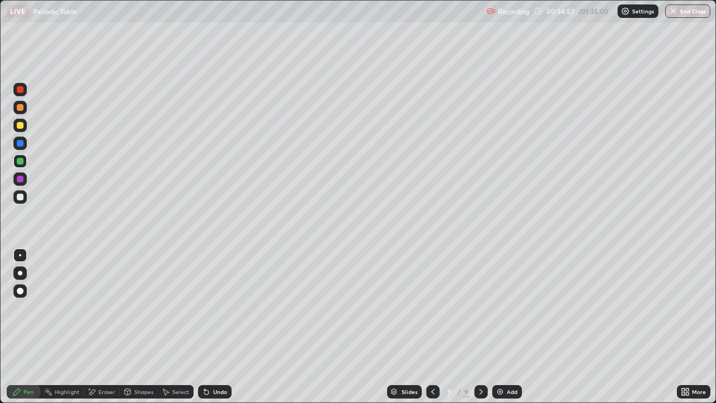
click at [20, 160] on div at bounding box center [20, 161] width 7 height 7
click at [21, 125] on div at bounding box center [20, 125] width 7 height 7
click at [23, 198] on div at bounding box center [20, 196] width 7 height 7
click at [21, 180] on div at bounding box center [20, 179] width 7 height 7
click at [24, 107] on div at bounding box center [19, 107] width 13 height 13
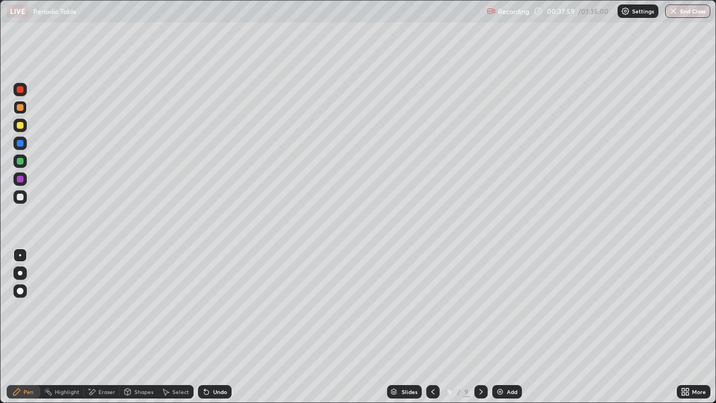
click at [507, 326] on div "Add" at bounding box center [512, 392] width 11 height 6
click at [15, 126] on div at bounding box center [19, 125] width 13 height 13
click at [23, 195] on div at bounding box center [20, 196] width 7 height 7
click at [20, 162] on div at bounding box center [20, 161] width 7 height 7
click at [17, 109] on div at bounding box center [20, 107] width 7 height 7
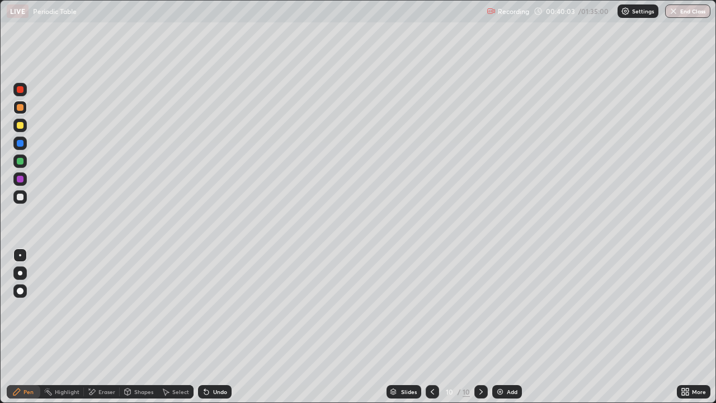
click at [20, 163] on div at bounding box center [20, 161] width 7 height 7
click at [503, 326] on img at bounding box center [499, 391] width 9 height 9
click at [20, 126] on div at bounding box center [20, 125] width 7 height 7
click at [492, 326] on div "Add" at bounding box center [507, 391] width 30 height 13
click at [145, 326] on div "Shapes" at bounding box center [143, 392] width 19 height 6
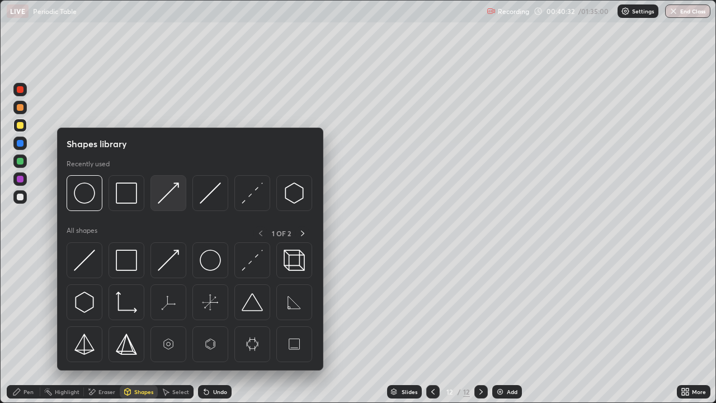
click at [172, 194] on img at bounding box center [168, 192] width 21 height 21
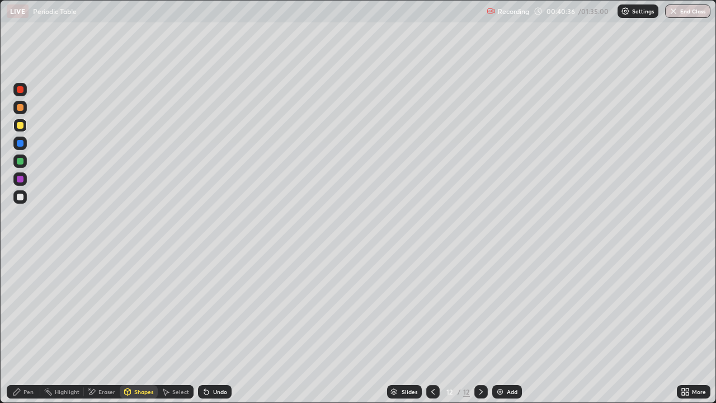
click at [26, 326] on div "Pen" at bounding box center [24, 391] width 34 height 13
click at [25, 163] on div at bounding box center [19, 160] width 13 height 13
click at [139, 326] on div "Shapes" at bounding box center [143, 392] width 19 height 6
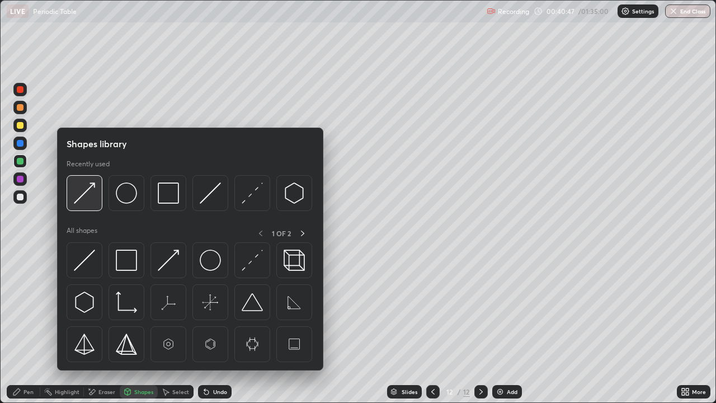
click at [83, 190] on img at bounding box center [84, 192] width 21 height 21
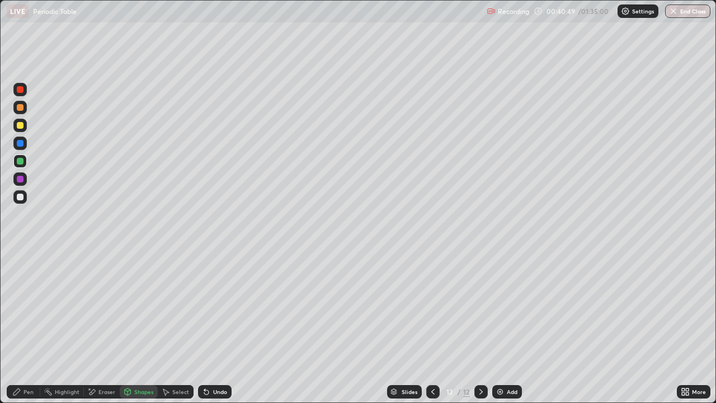
click at [20, 125] on div at bounding box center [20, 125] width 7 height 7
click at [22, 326] on div "Pen" at bounding box center [24, 391] width 34 height 13
click at [496, 326] on img at bounding box center [499, 391] width 9 height 9
click at [20, 107] on div at bounding box center [20, 107] width 7 height 7
click at [216, 326] on div "Undo" at bounding box center [220, 392] width 14 height 6
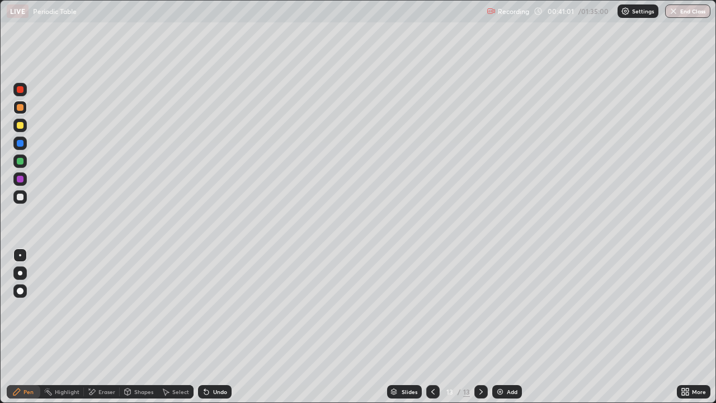
click at [216, 326] on div "Undo" at bounding box center [220, 392] width 14 height 6
click at [20, 197] on div at bounding box center [20, 196] width 7 height 7
click at [22, 124] on div at bounding box center [20, 125] width 7 height 7
click at [22, 159] on div at bounding box center [20, 161] width 7 height 7
click at [683, 326] on icon at bounding box center [683, 389] width 3 height 3
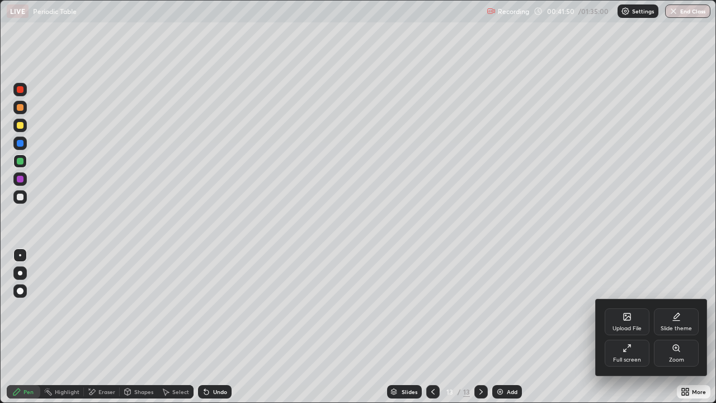
click at [623, 326] on icon at bounding box center [626, 347] width 9 height 9
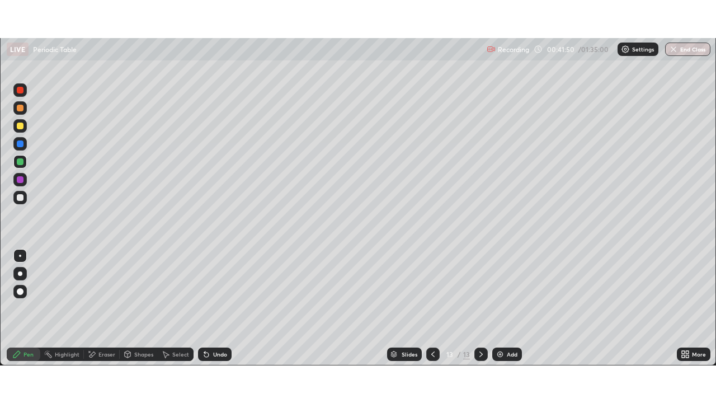
scroll to position [55580, 55191]
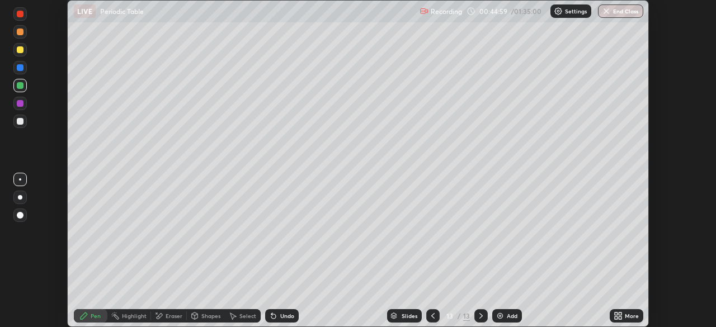
click at [495, 315] on img at bounding box center [499, 315] width 9 height 9
click at [620, 318] on icon at bounding box center [619, 317] width 3 height 3
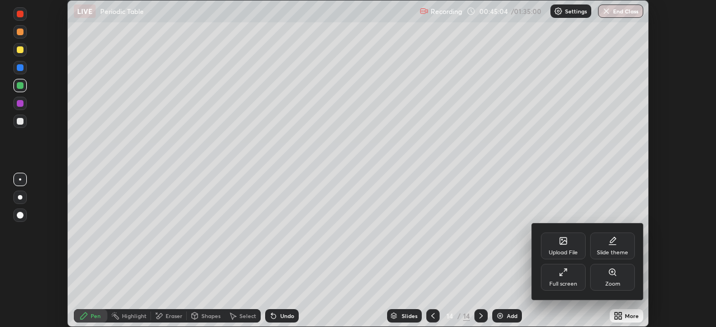
click at [565, 271] on icon at bounding box center [563, 272] width 9 height 9
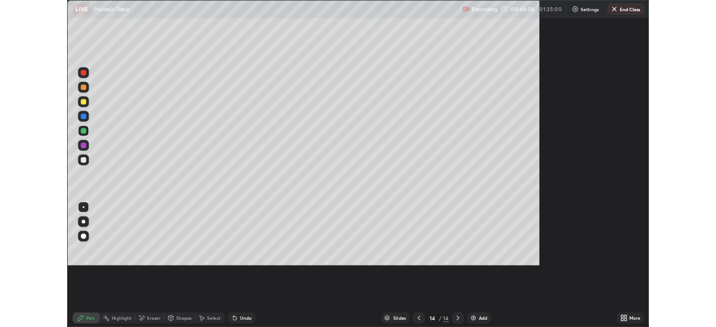
scroll to position [403, 716]
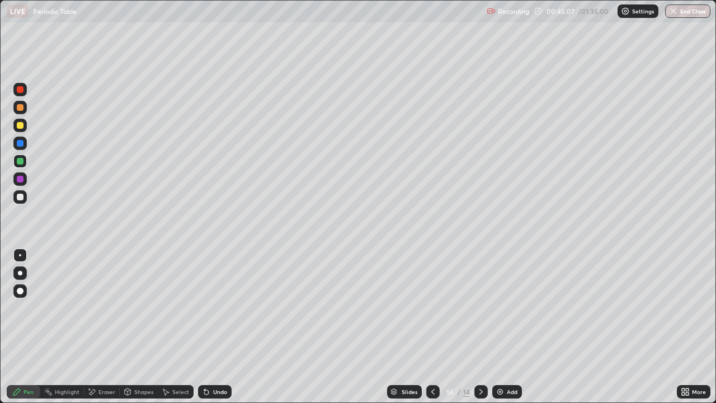
click at [21, 108] on div at bounding box center [20, 107] width 7 height 7
click at [20, 196] on div at bounding box center [20, 196] width 7 height 7
click at [683, 326] on icon at bounding box center [683, 393] width 3 height 3
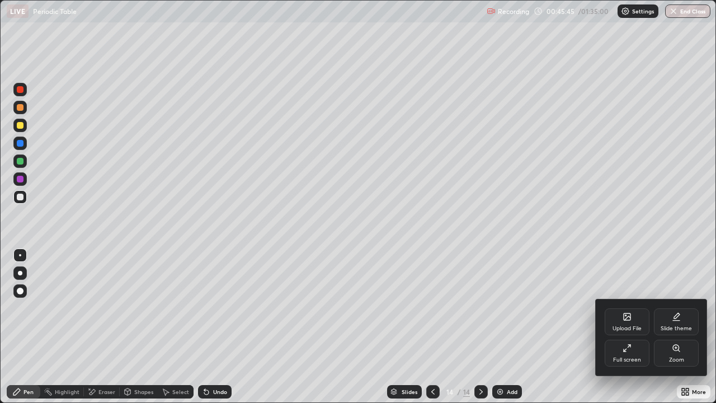
click at [622, 326] on div "Full screen" at bounding box center [626, 352] width 45 height 27
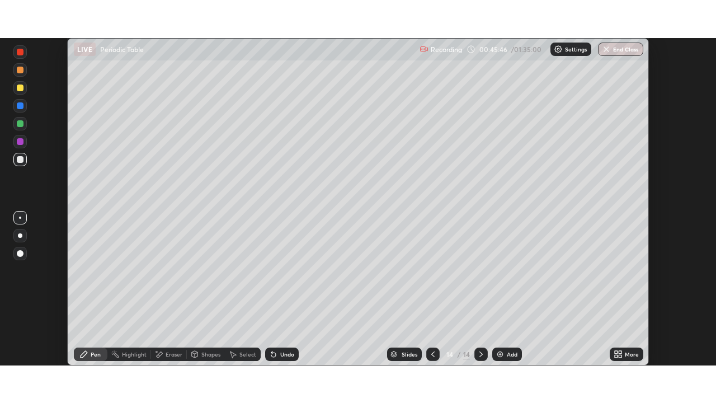
scroll to position [55580, 55191]
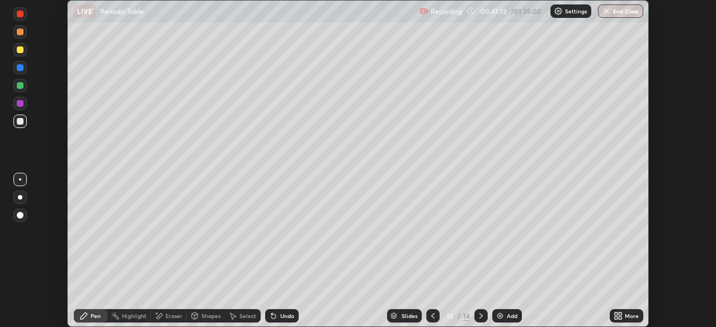
click at [619, 316] on icon at bounding box center [617, 315] width 9 height 9
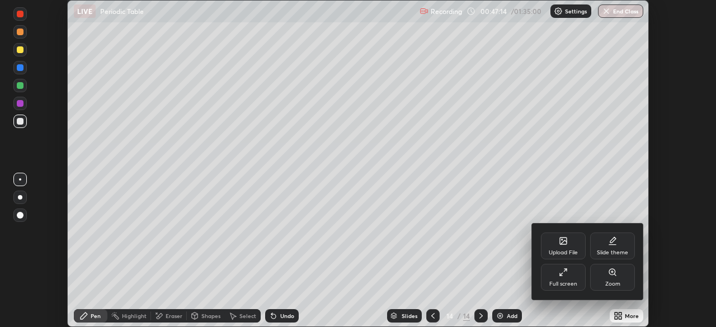
click at [555, 245] on div "Upload File" at bounding box center [563, 246] width 45 height 27
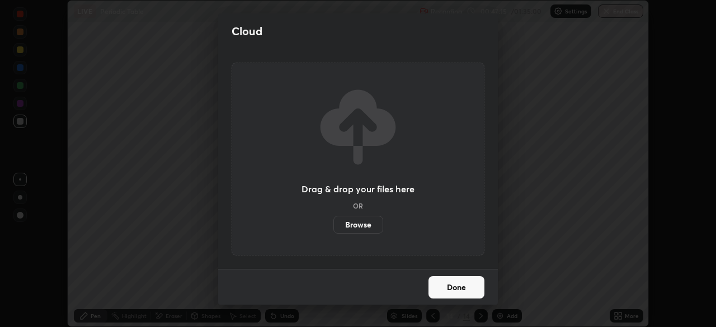
click at [365, 226] on label "Browse" at bounding box center [358, 225] width 50 height 18
click at [333, 226] on input "Browse" at bounding box center [333, 225] width 0 height 18
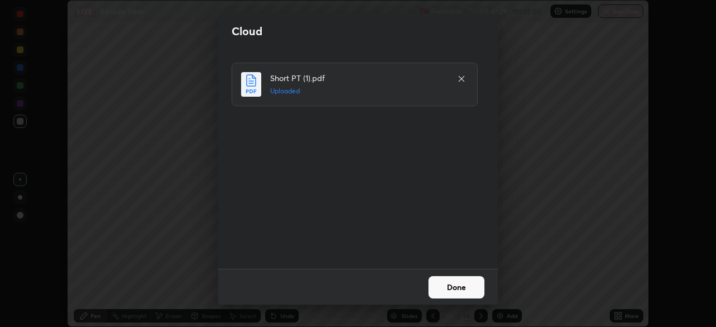
click at [462, 287] on button "Done" at bounding box center [456, 287] width 56 height 22
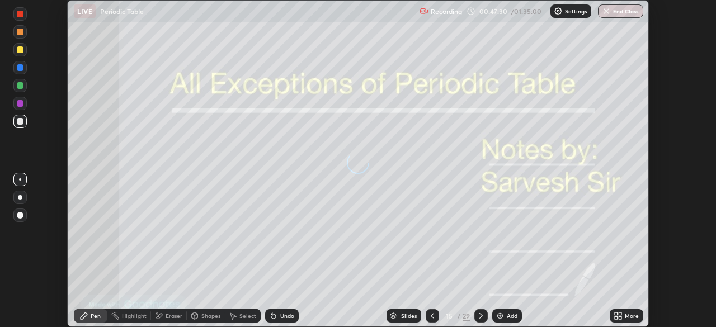
click at [621, 311] on div "More" at bounding box center [626, 315] width 34 height 13
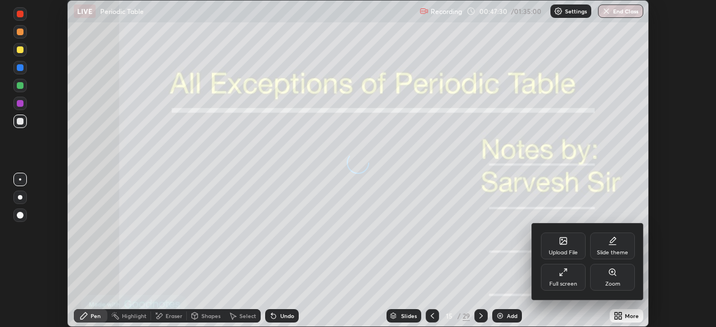
click at [567, 282] on div "Full screen" at bounding box center [563, 284] width 28 height 6
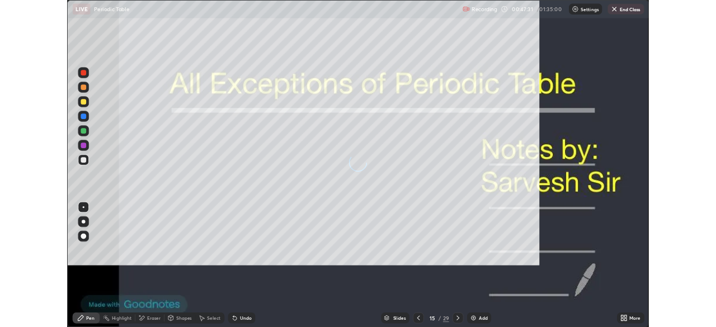
scroll to position [403, 716]
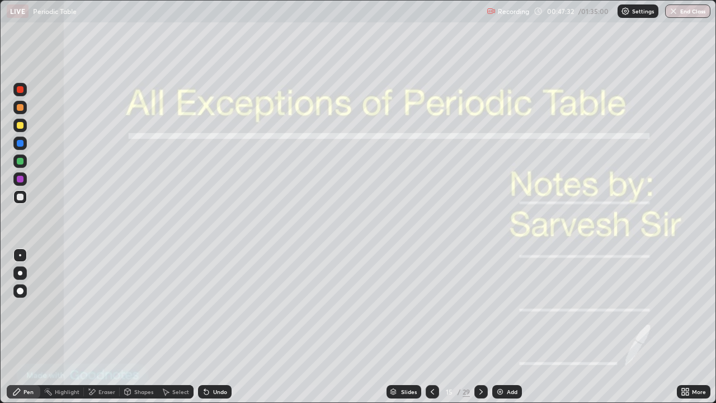
click at [478, 326] on icon at bounding box center [480, 391] width 9 height 9
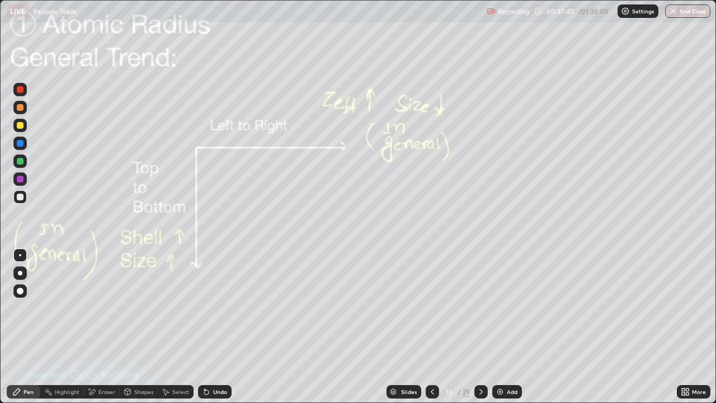
click at [177, 326] on div "Select" at bounding box center [176, 391] width 36 height 22
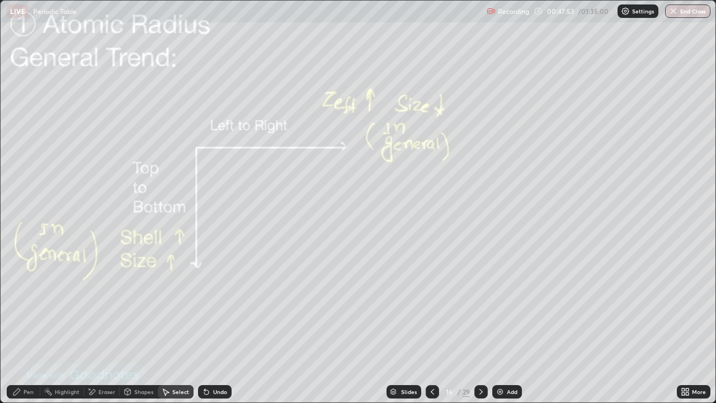
click at [21, 326] on div "Pen" at bounding box center [24, 391] width 34 height 13
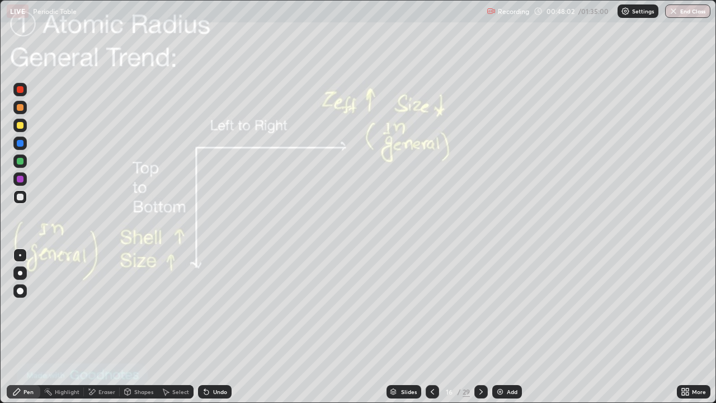
click at [477, 326] on div at bounding box center [480, 391] width 13 height 13
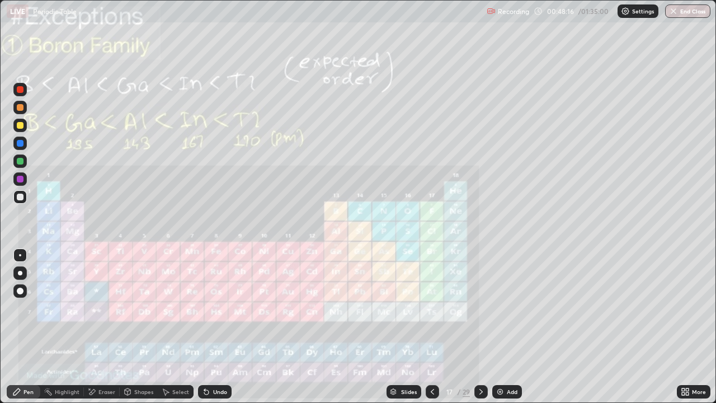
click at [20, 112] on div at bounding box center [19, 107] width 13 height 13
click at [479, 326] on div at bounding box center [480, 391] width 13 height 22
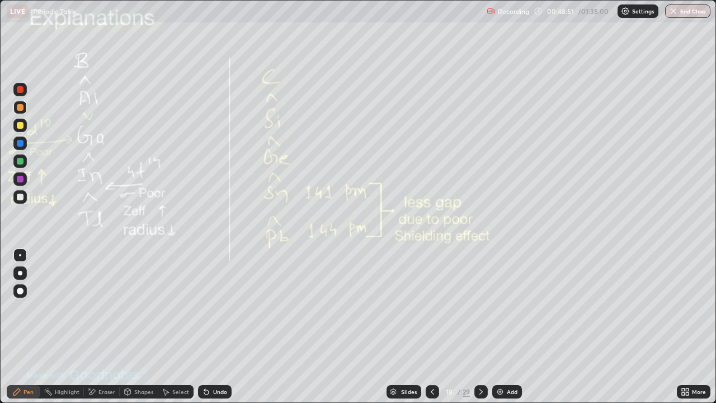
click at [171, 326] on div "Select" at bounding box center [176, 391] width 36 height 13
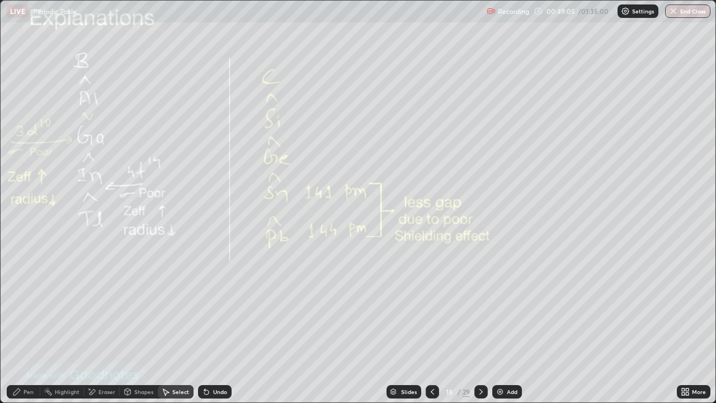
click at [482, 326] on div at bounding box center [480, 391] width 13 height 22
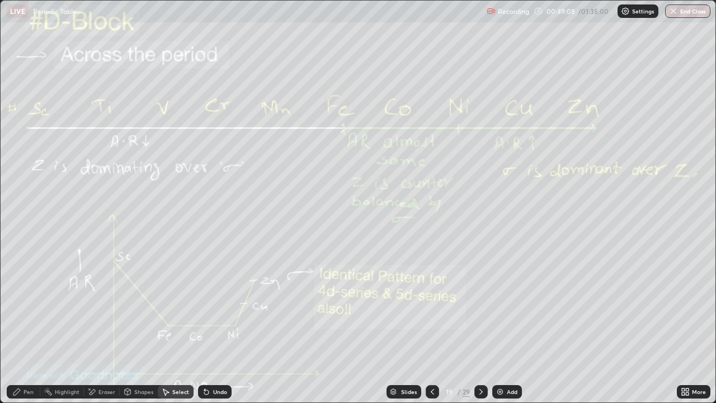
click at [508, 326] on div "Slides 19 / 29 Add" at bounding box center [453, 391] width 445 height 22
click at [496, 326] on img at bounding box center [499, 391] width 9 height 9
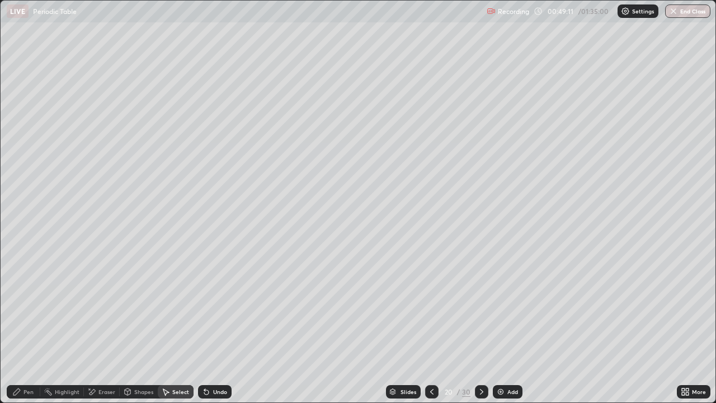
click at [682, 326] on icon at bounding box center [684, 391] width 9 height 9
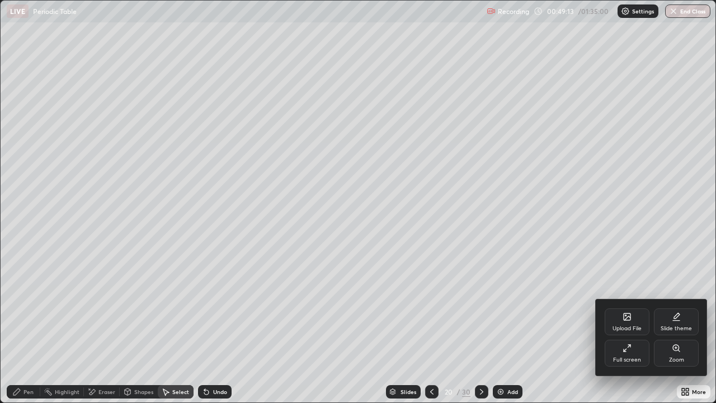
click at [581, 326] on div at bounding box center [358, 201] width 716 height 403
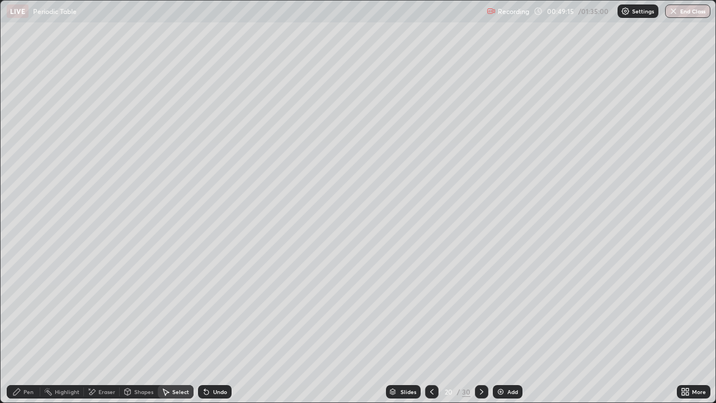
click at [34, 326] on div "Pen" at bounding box center [24, 391] width 34 height 13
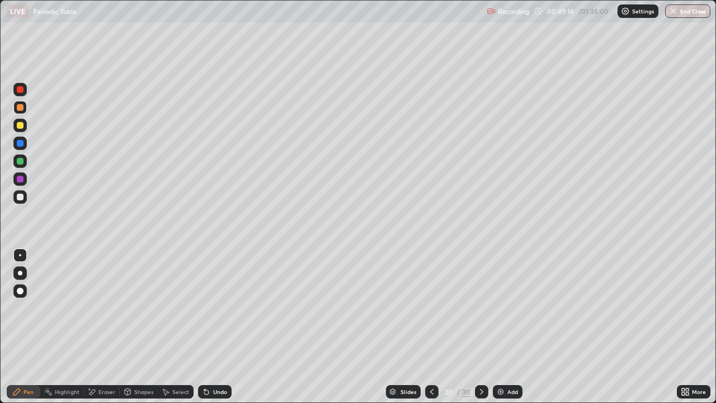
click at [20, 126] on div at bounding box center [20, 125] width 7 height 7
click at [20, 162] on div at bounding box center [20, 161] width 7 height 7
click at [169, 326] on div "Select" at bounding box center [176, 391] width 36 height 13
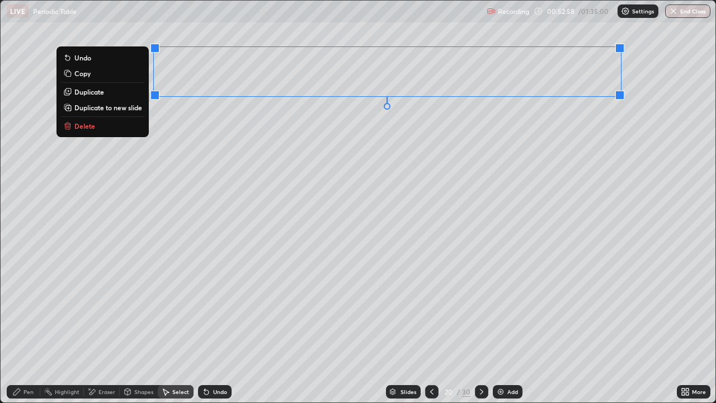
click at [460, 157] on div "0 ° Undo Copy Duplicate Duplicate to new slide Delete" at bounding box center [358, 201] width 714 height 401
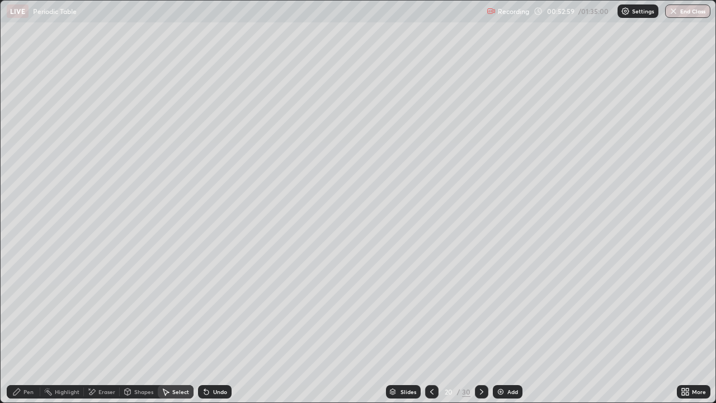
click at [107, 326] on div "Eraser" at bounding box center [106, 392] width 17 height 6
click at [25, 326] on div "Pen" at bounding box center [24, 391] width 34 height 13
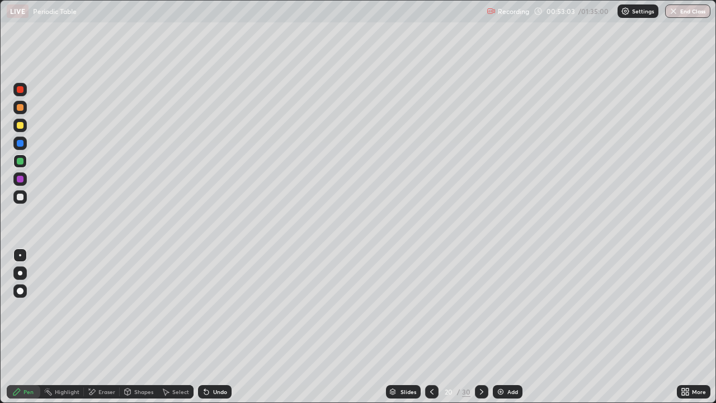
click at [19, 127] on div at bounding box center [20, 125] width 7 height 7
click at [432, 326] on div at bounding box center [431, 391] width 13 height 22
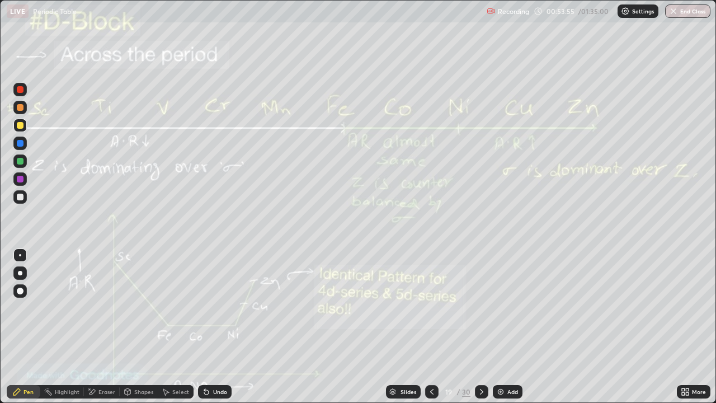
click at [426, 326] on div at bounding box center [431, 391] width 13 height 13
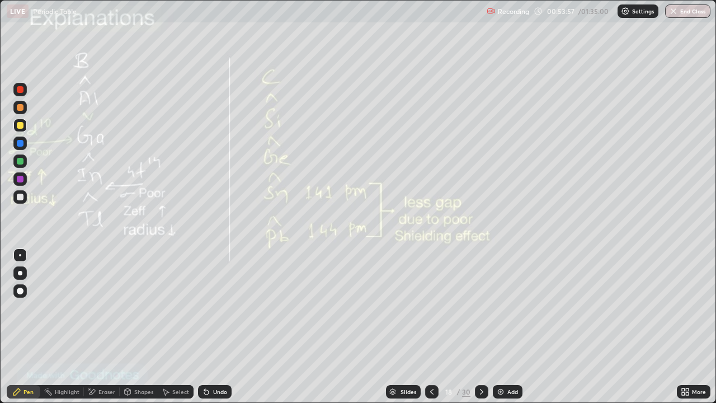
click at [477, 326] on icon at bounding box center [481, 391] width 9 height 9
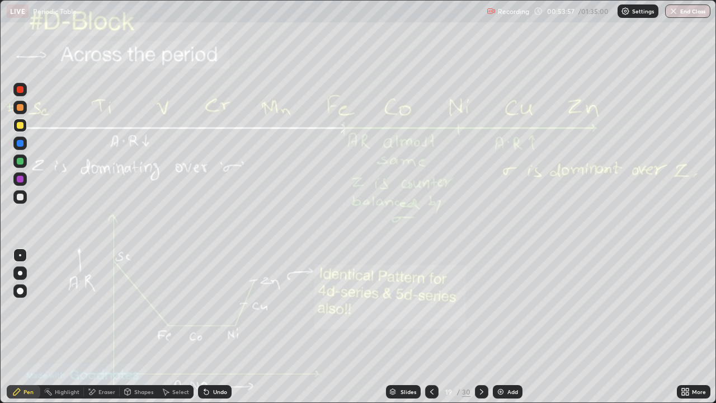
click at [480, 326] on icon at bounding box center [481, 392] width 3 height 6
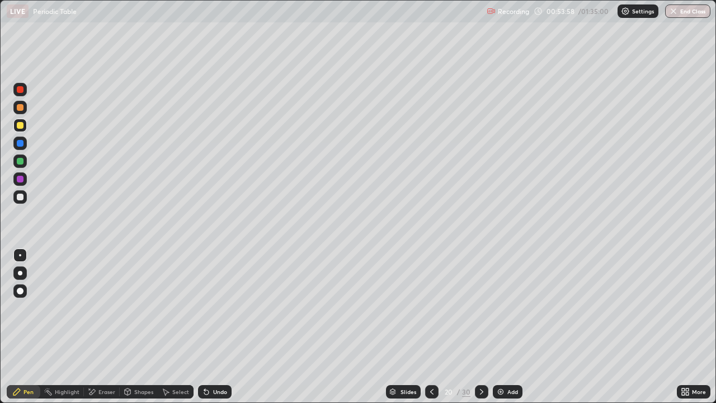
click at [505, 326] on div "Add" at bounding box center [508, 391] width 30 height 13
click at [692, 326] on div "More" at bounding box center [693, 391] width 34 height 13
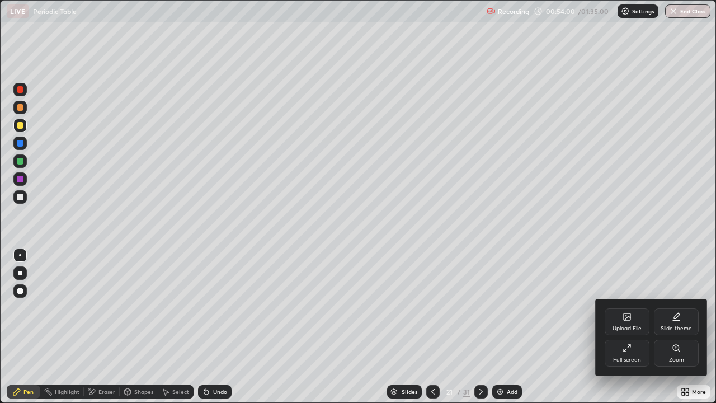
click at [618, 326] on div "Full screen" at bounding box center [626, 352] width 45 height 27
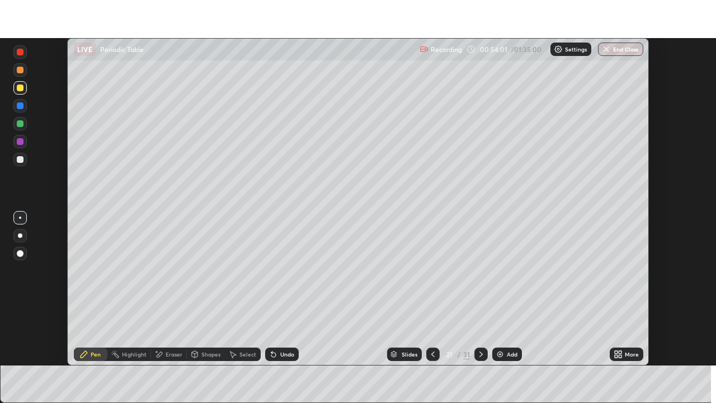
scroll to position [55580, 55191]
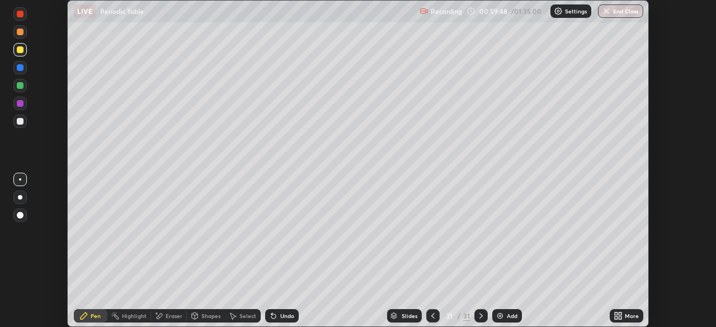
click at [618, 315] on icon at bounding box center [617, 315] width 9 height 9
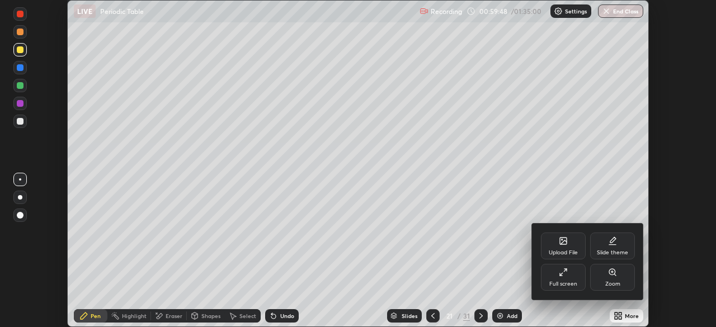
click at [566, 281] on div "Full screen" at bounding box center [563, 284] width 28 height 6
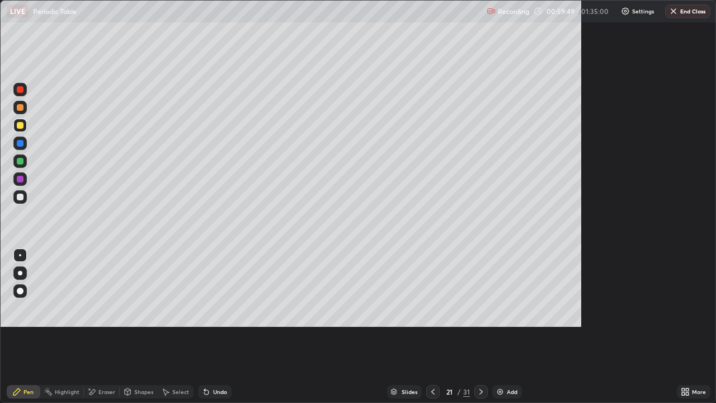
scroll to position [403, 716]
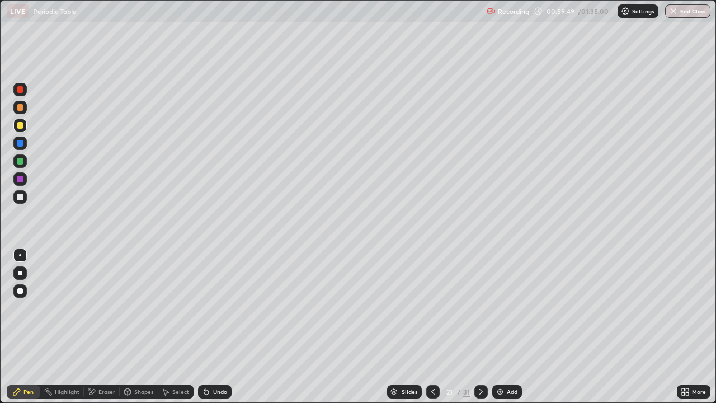
click at [428, 326] on icon at bounding box center [432, 391] width 9 height 9
click at [480, 326] on icon at bounding box center [480, 391] width 9 height 9
click at [481, 326] on icon at bounding box center [480, 391] width 9 height 9
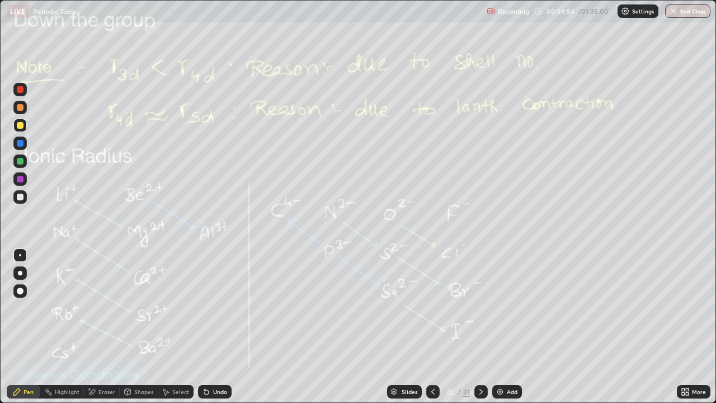
click at [430, 326] on div at bounding box center [432, 391] width 13 height 13
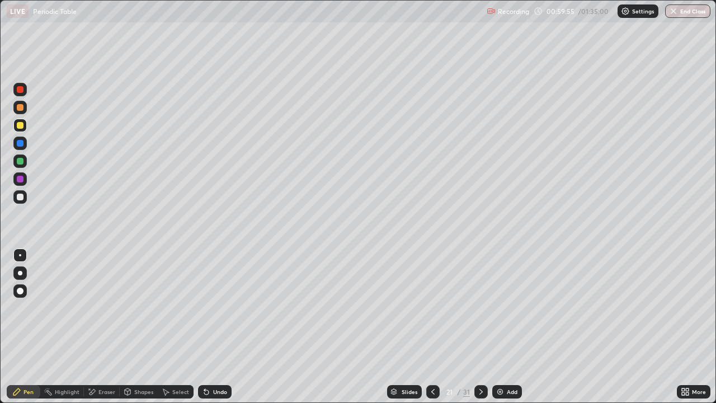
click at [433, 326] on div at bounding box center [432, 391] width 13 height 13
click at [429, 326] on icon at bounding box center [432, 391] width 9 height 9
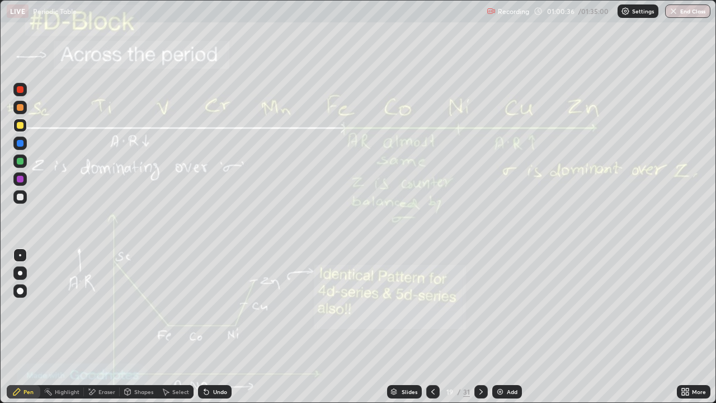
click at [502, 326] on img at bounding box center [499, 391] width 9 height 9
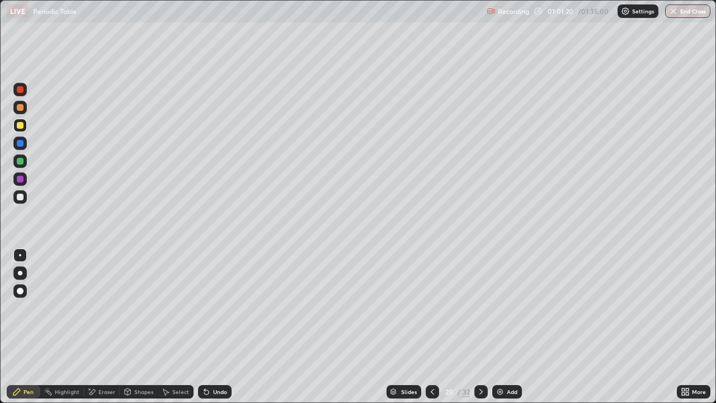
click at [478, 326] on icon at bounding box center [480, 391] width 9 height 9
click at [433, 326] on icon at bounding box center [432, 391] width 9 height 9
click at [432, 326] on icon at bounding box center [432, 391] width 9 height 9
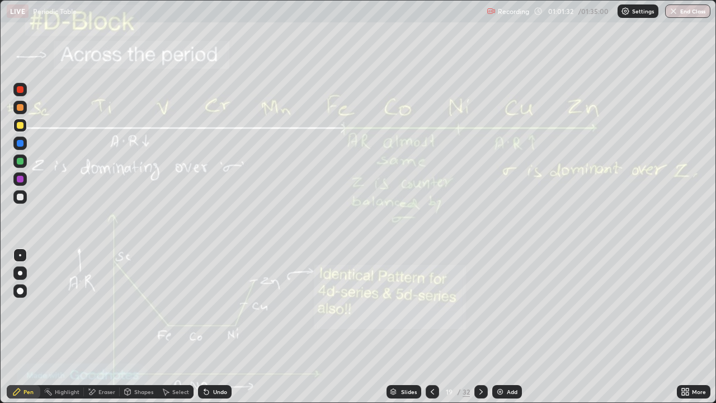
click at [485, 326] on div at bounding box center [480, 391] width 13 height 13
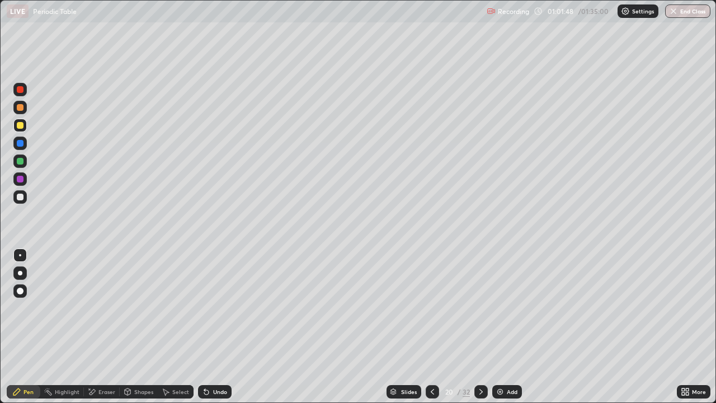
click at [481, 326] on icon at bounding box center [480, 391] width 9 height 9
click at [482, 326] on div at bounding box center [480, 391] width 13 height 13
click at [479, 326] on icon at bounding box center [480, 392] width 3 height 6
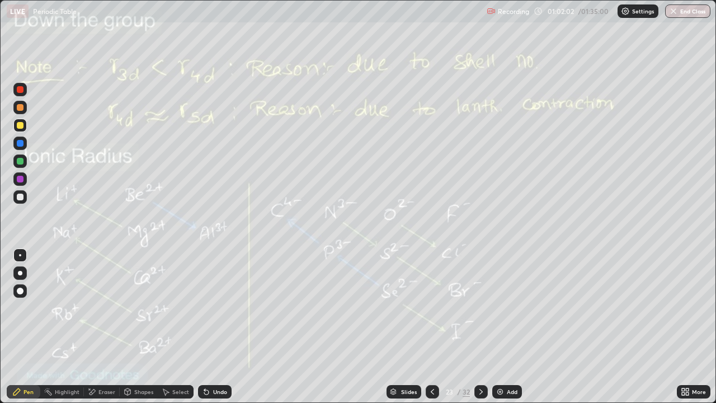
click at [504, 326] on div "Add" at bounding box center [507, 391] width 30 height 13
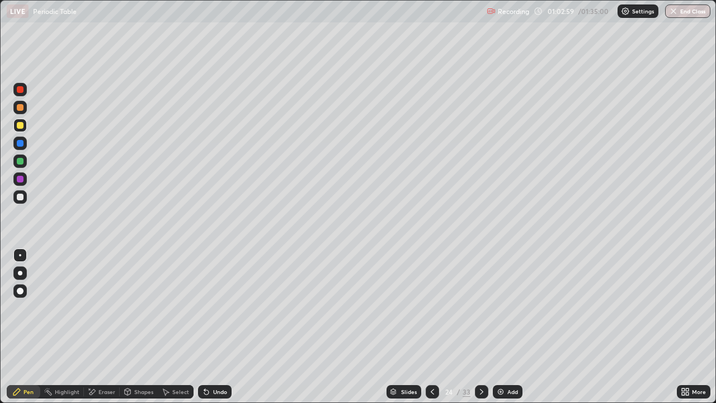
click at [20, 109] on div at bounding box center [20, 107] width 7 height 7
click at [18, 196] on div at bounding box center [20, 196] width 7 height 7
click at [20, 161] on div at bounding box center [20, 161] width 7 height 7
click at [19, 177] on div at bounding box center [20, 179] width 7 height 7
click at [510, 326] on div "Add" at bounding box center [512, 392] width 11 height 6
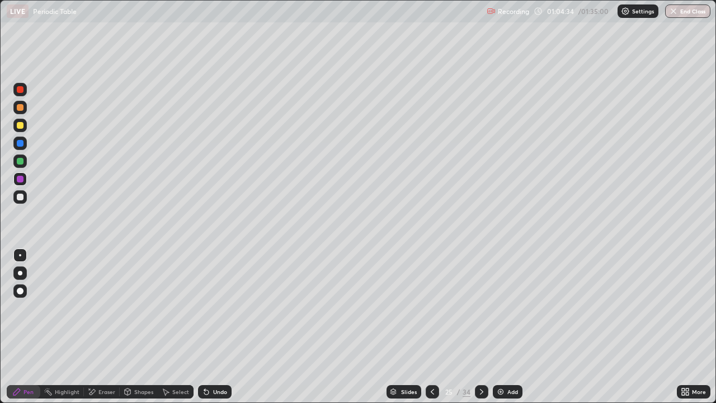
click at [21, 124] on div at bounding box center [20, 125] width 7 height 7
click at [23, 177] on div at bounding box center [20, 179] width 7 height 7
click at [217, 326] on div "Undo" at bounding box center [220, 392] width 14 height 6
click at [24, 196] on div at bounding box center [19, 196] width 13 height 13
click at [508, 326] on div "Add" at bounding box center [512, 392] width 11 height 6
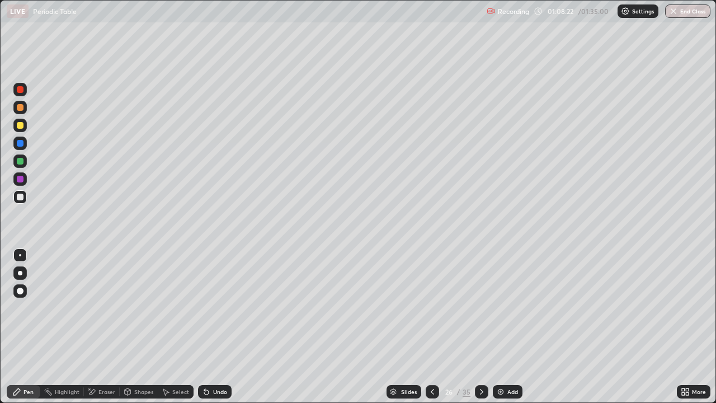
click at [23, 198] on div at bounding box center [19, 196] width 13 height 13
click at [217, 326] on div "Undo" at bounding box center [220, 392] width 14 height 6
click at [215, 326] on div "Undo" at bounding box center [220, 392] width 14 height 6
click at [213, 326] on div "Undo" at bounding box center [220, 392] width 14 height 6
click at [212, 326] on div "Undo" at bounding box center [215, 391] width 34 height 13
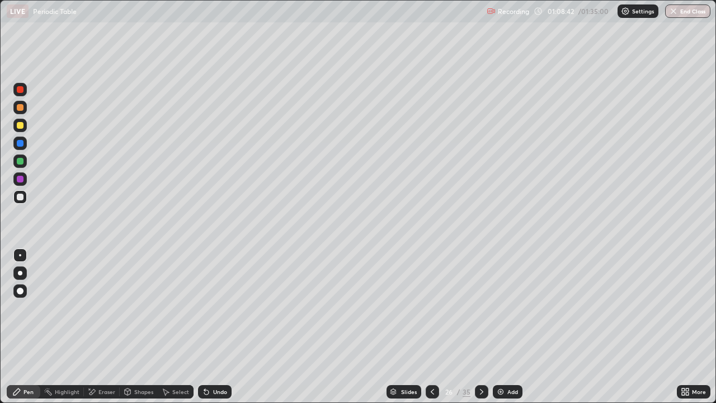
click at [211, 326] on div "Undo" at bounding box center [215, 391] width 34 height 13
click at [206, 326] on div "Undo" at bounding box center [215, 391] width 34 height 13
click at [429, 326] on icon at bounding box center [432, 391] width 9 height 9
click at [428, 326] on icon at bounding box center [432, 391] width 9 height 9
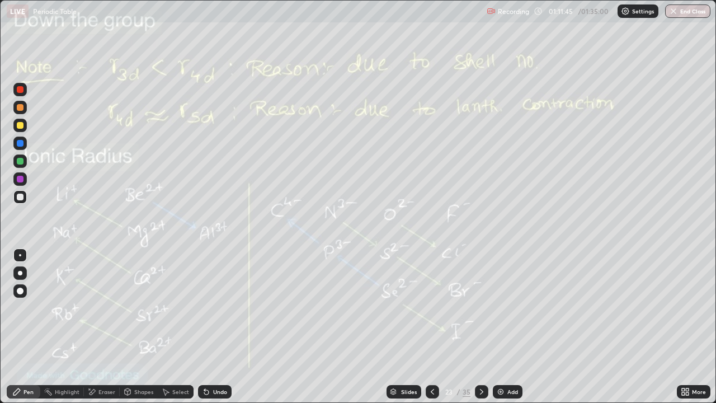
click at [429, 326] on icon at bounding box center [432, 391] width 9 height 9
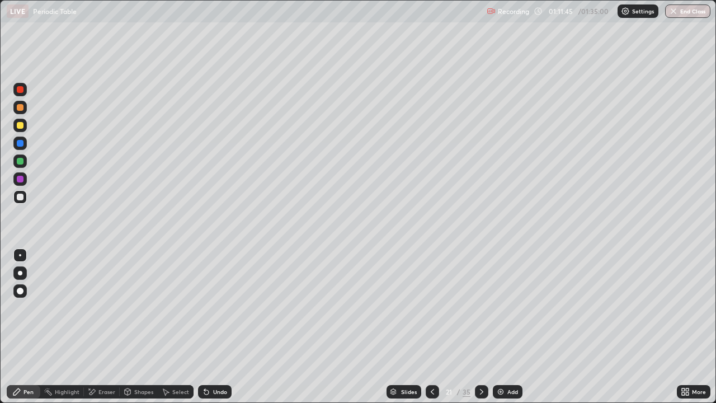
click at [430, 326] on icon at bounding box center [432, 391] width 9 height 9
click at [432, 326] on icon at bounding box center [431, 392] width 3 height 6
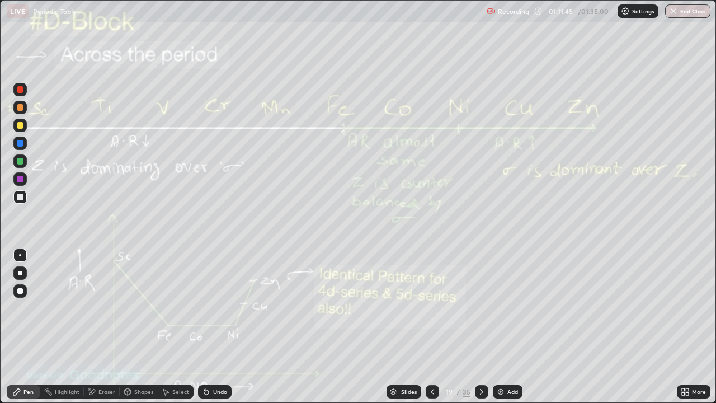
click at [432, 326] on icon at bounding box center [432, 391] width 9 height 9
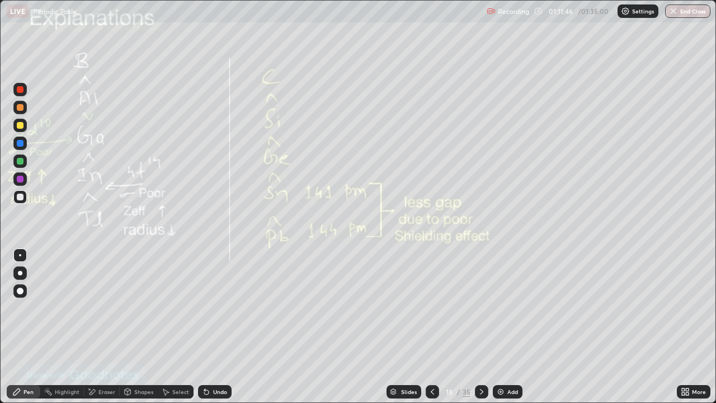
click at [431, 326] on icon at bounding box center [431, 392] width 3 height 6
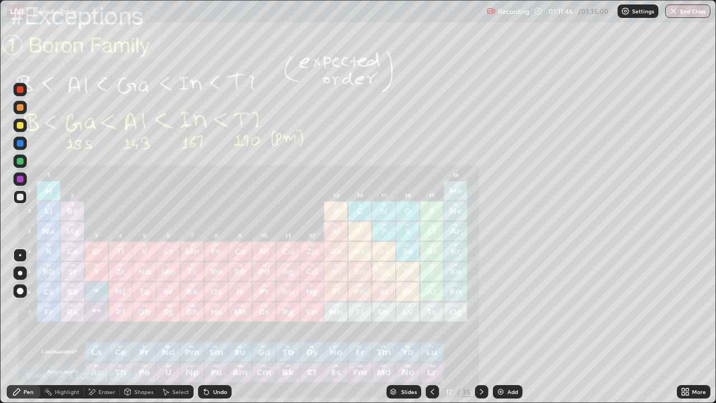
click at [429, 326] on icon at bounding box center [432, 391] width 9 height 9
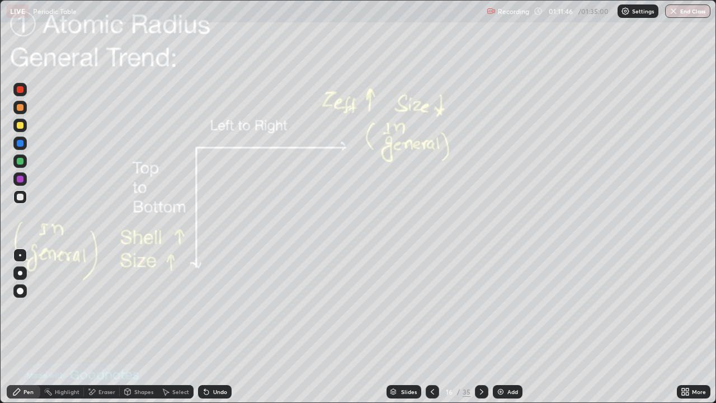
click at [429, 326] on icon at bounding box center [432, 391] width 9 height 9
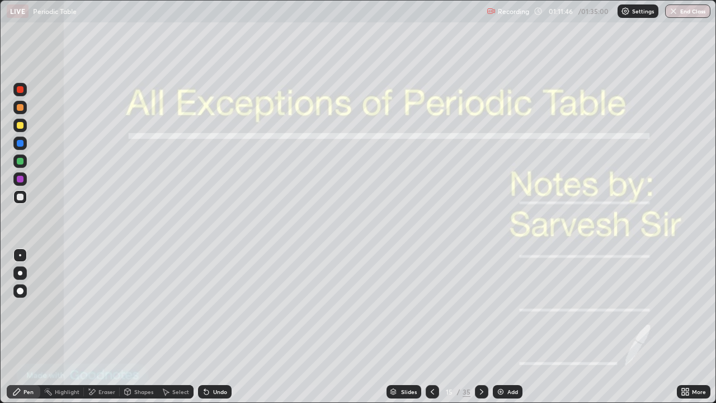
click at [428, 326] on icon at bounding box center [432, 391] width 9 height 9
click at [427, 326] on div at bounding box center [431, 391] width 13 height 13
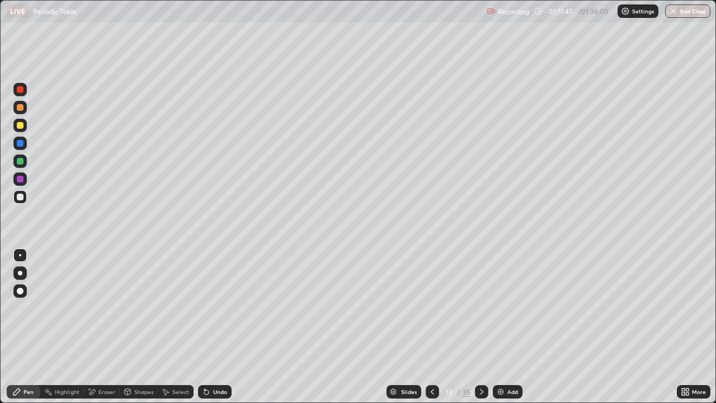
click at [427, 326] on div at bounding box center [431, 391] width 13 height 13
click at [425, 326] on div at bounding box center [431, 391] width 13 height 13
click at [427, 326] on div at bounding box center [431, 391] width 13 height 13
click at [426, 326] on div at bounding box center [431, 391] width 13 height 13
click at [434, 326] on icon at bounding box center [432, 391] width 9 height 9
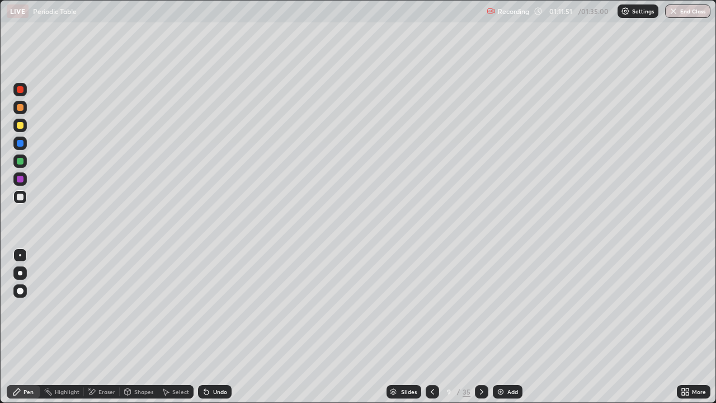
click at [433, 326] on div at bounding box center [431, 391] width 13 height 13
click at [431, 326] on icon at bounding box center [432, 391] width 9 height 9
click at [429, 326] on div at bounding box center [431, 391] width 13 height 13
click at [428, 326] on div at bounding box center [431, 391] width 13 height 13
click at [433, 326] on icon at bounding box center [432, 391] width 9 height 9
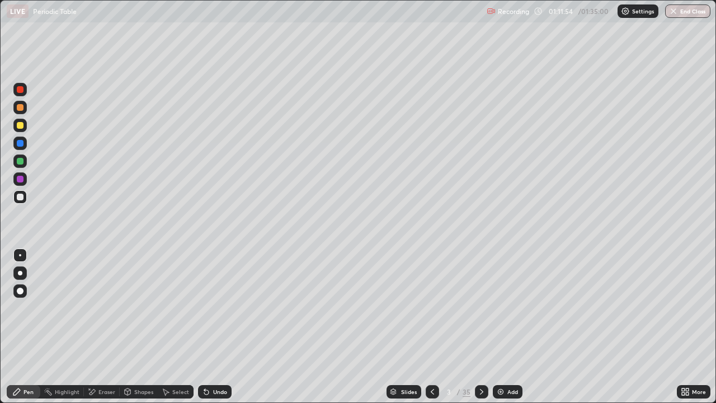
click at [480, 326] on icon at bounding box center [481, 391] width 9 height 9
click at [475, 326] on div at bounding box center [481, 391] width 13 height 13
click at [480, 326] on icon at bounding box center [481, 391] width 9 height 9
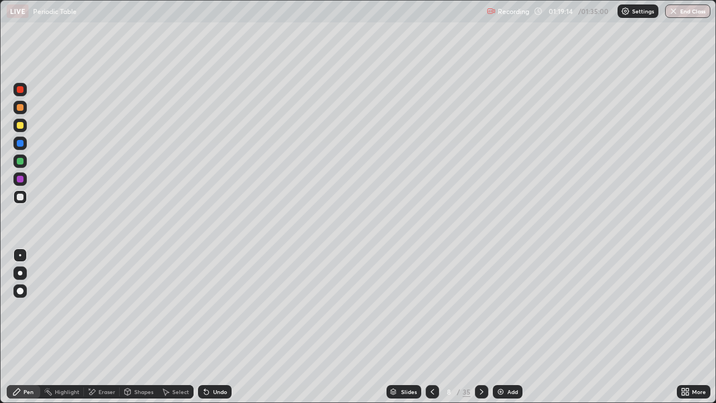
click at [430, 326] on icon at bounding box center [431, 392] width 3 height 6
click at [431, 326] on icon at bounding box center [432, 391] width 9 height 9
click at [431, 326] on icon at bounding box center [431, 392] width 3 height 6
click at [434, 326] on div at bounding box center [431, 391] width 13 height 13
click at [692, 13] on button "End Class" at bounding box center [687, 10] width 45 height 13
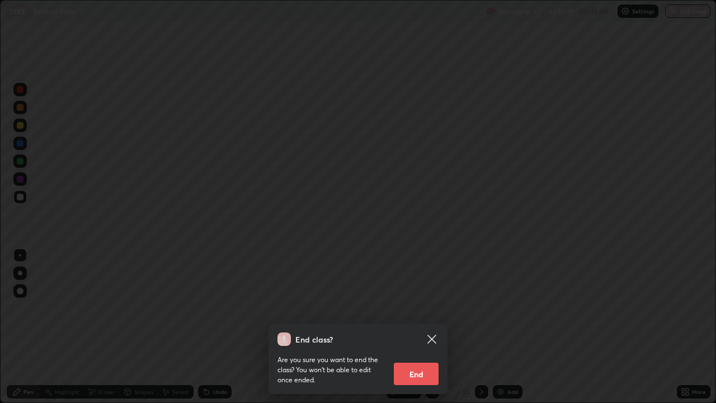
click at [411, 326] on button "End" at bounding box center [416, 373] width 45 height 22
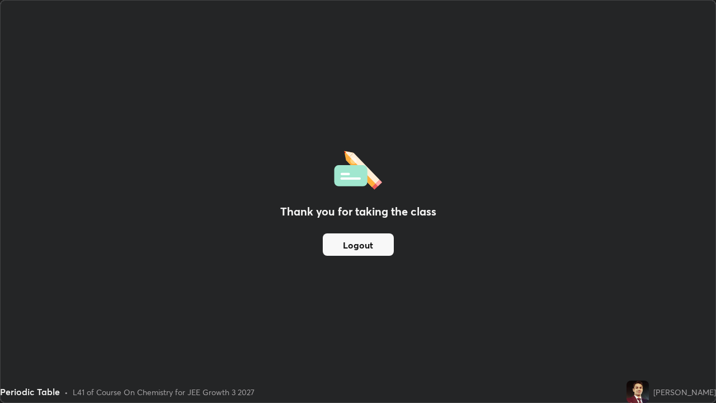
click at [354, 247] on button "Logout" at bounding box center [358, 244] width 71 height 22
